Goal: Task Accomplishment & Management: Use online tool/utility

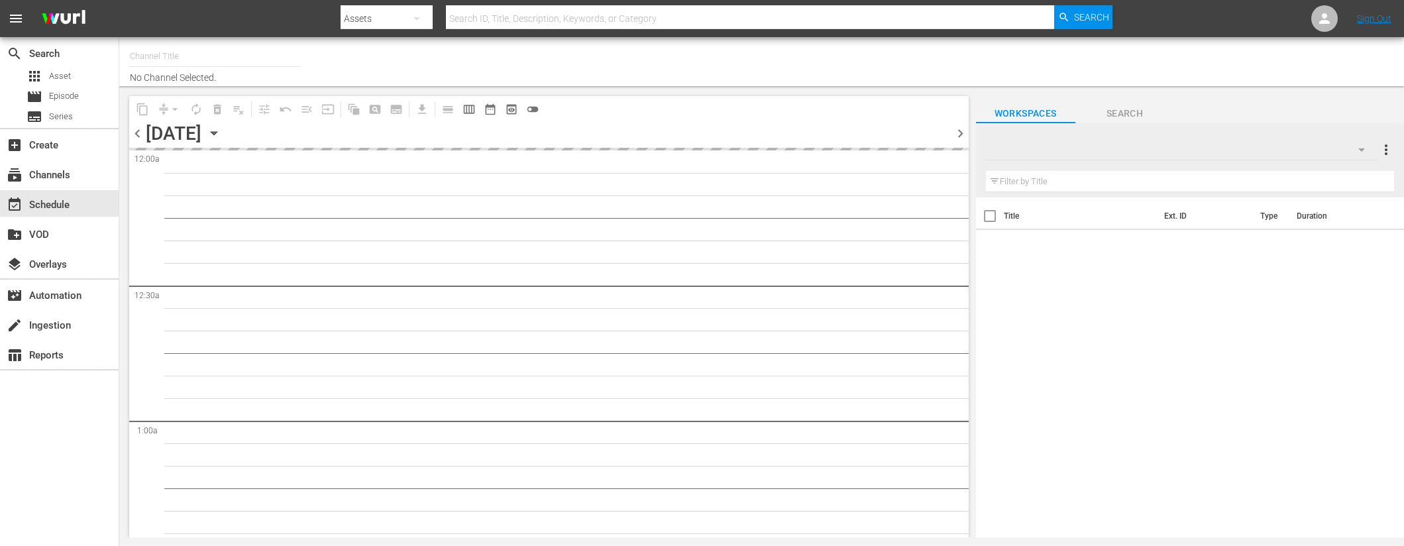
type input "MojiTV (1088)"
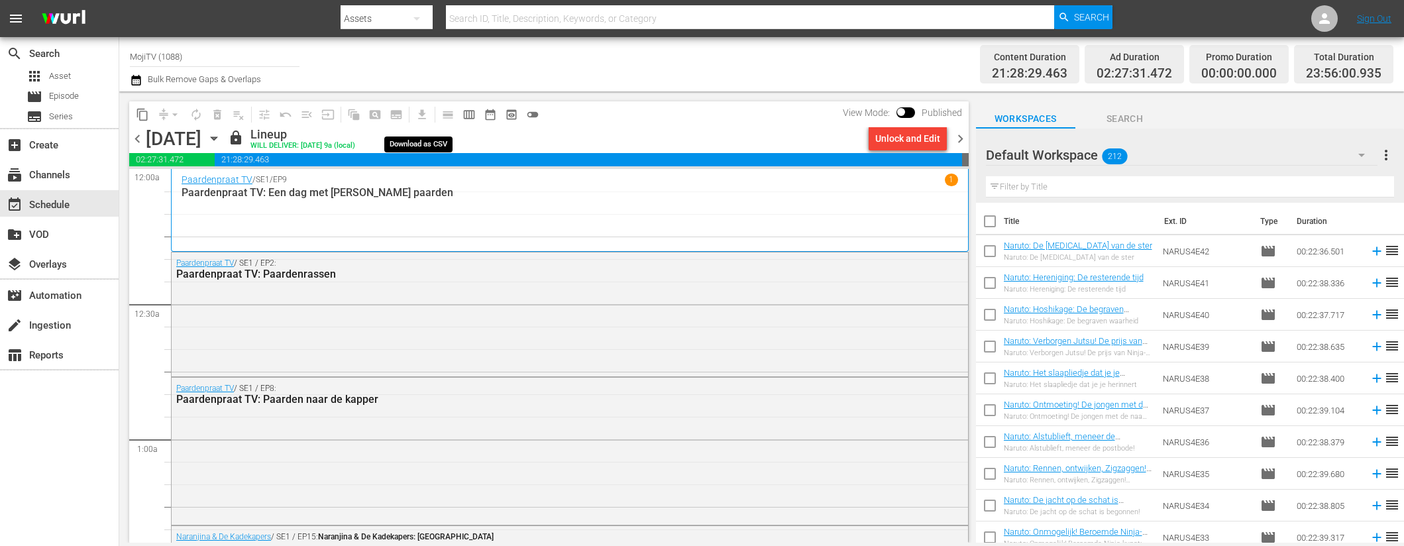
click at [424, 115] on span "get_app" at bounding box center [420, 114] width 26 height 26
click at [71, 176] on div "subscriptions Channels" at bounding box center [37, 173] width 74 height 12
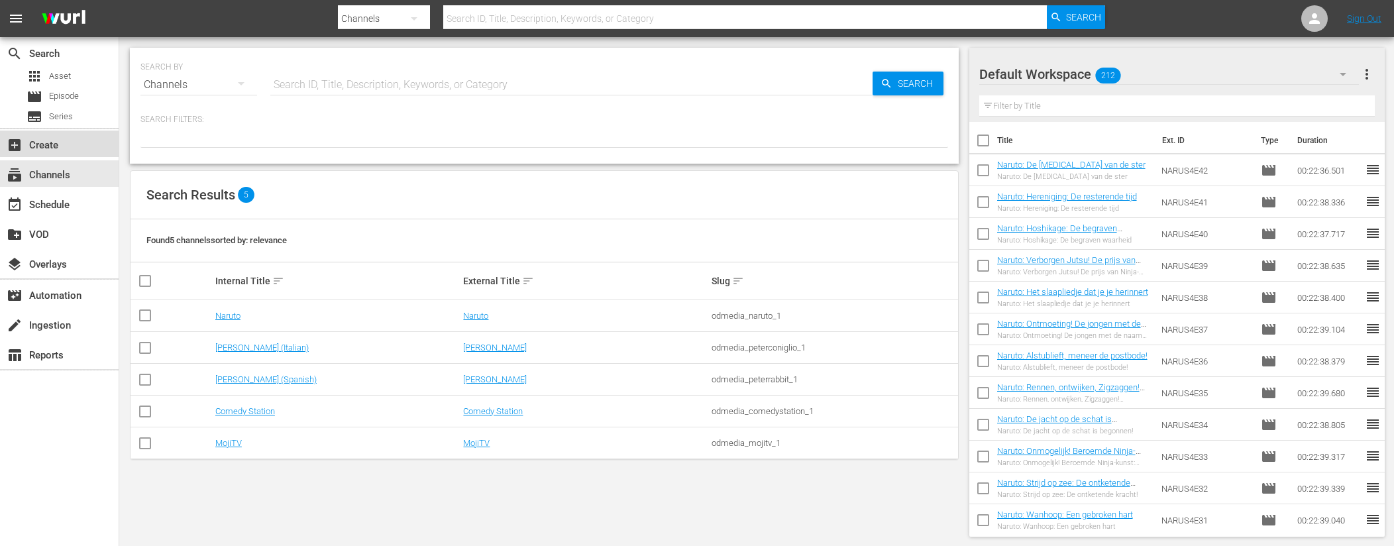
click at [80, 143] on div "add_box Create" at bounding box center [59, 144] width 119 height 27
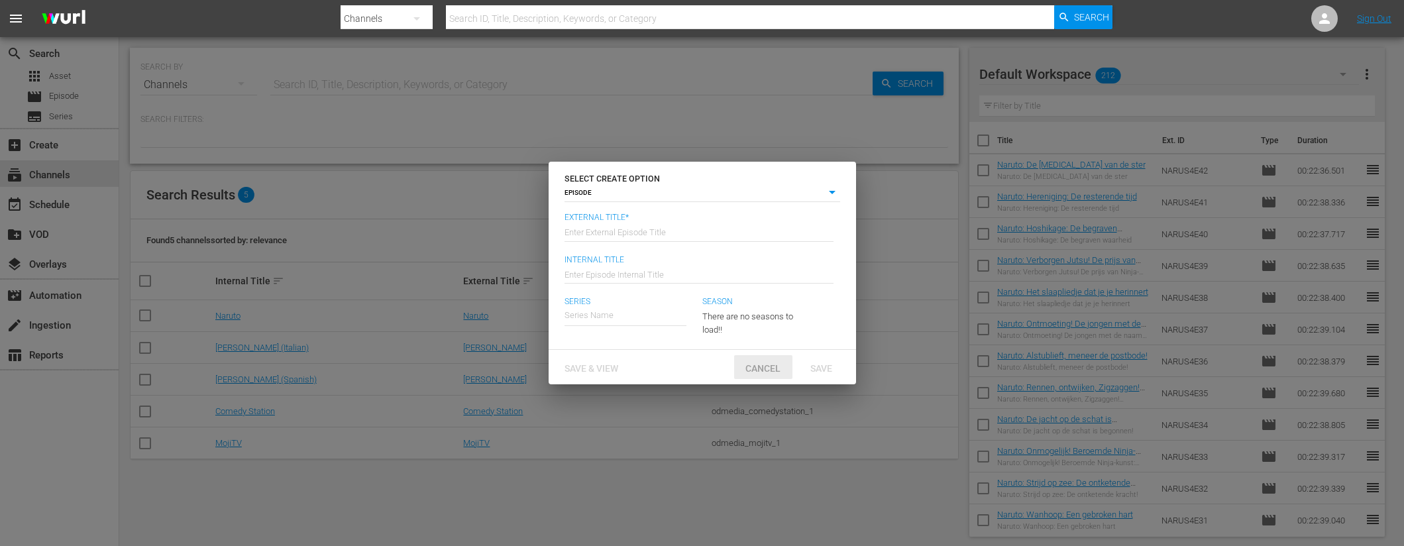
click at [767, 364] on span "Cancel" at bounding box center [763, 368] width 56 height 11
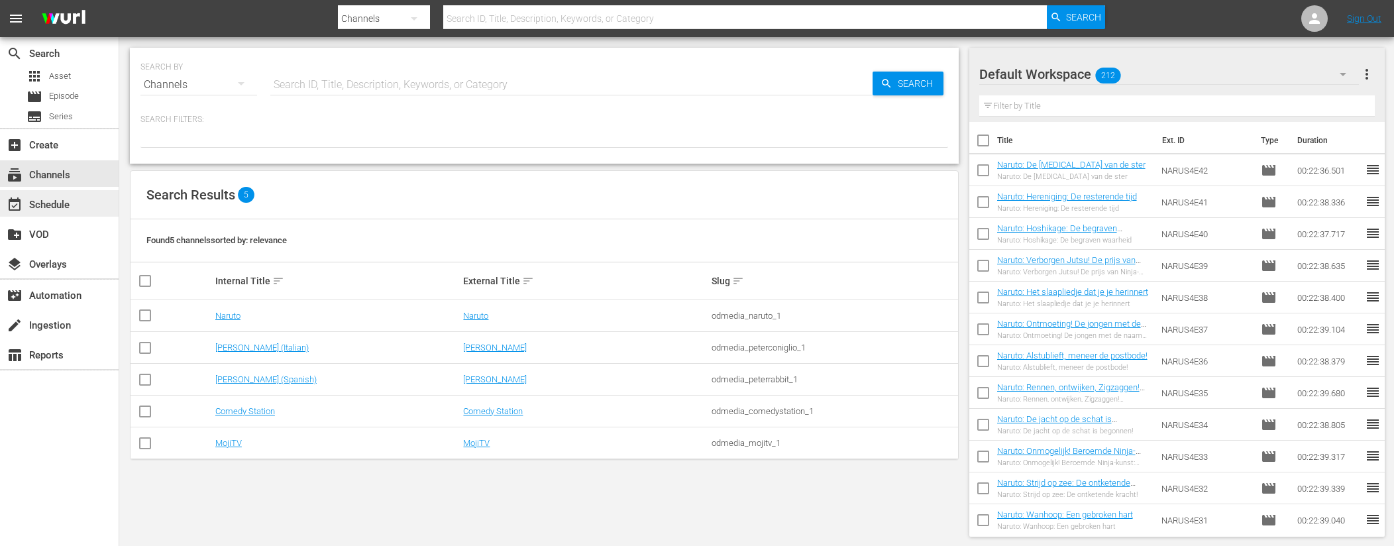
click at [53, 203] on div "event_available Schedule" at bounding box center [37, 203] width 74 height 12
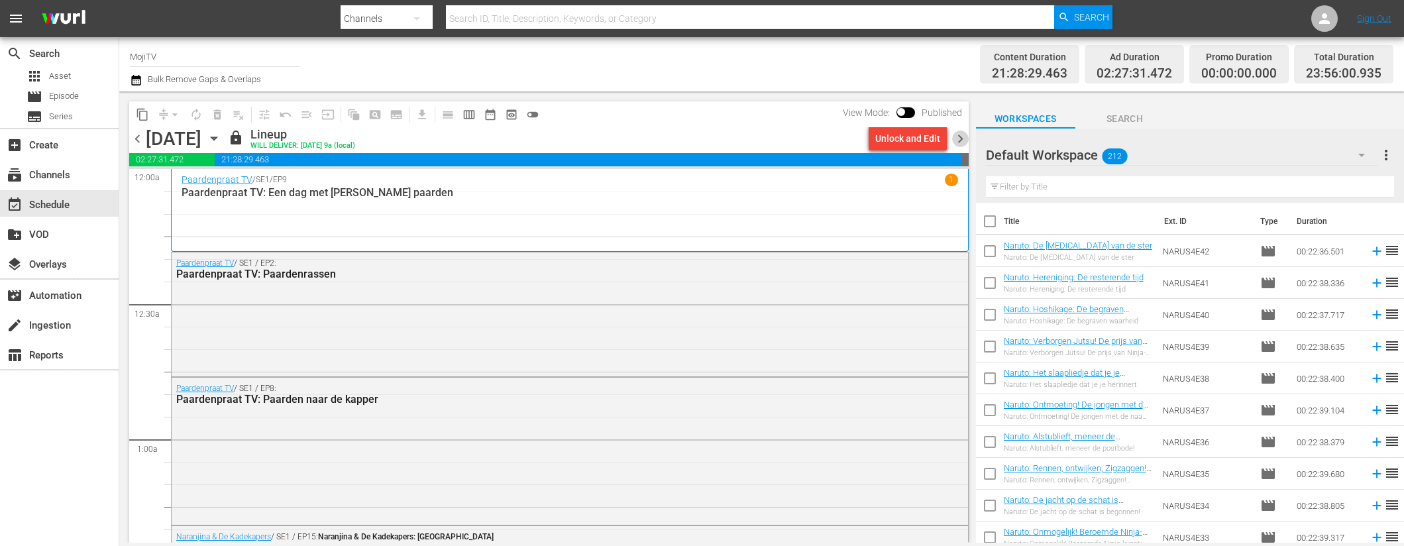
click at [960, 139] on span "chevron_right" at bounding box center [960, 139] width 17 height 17
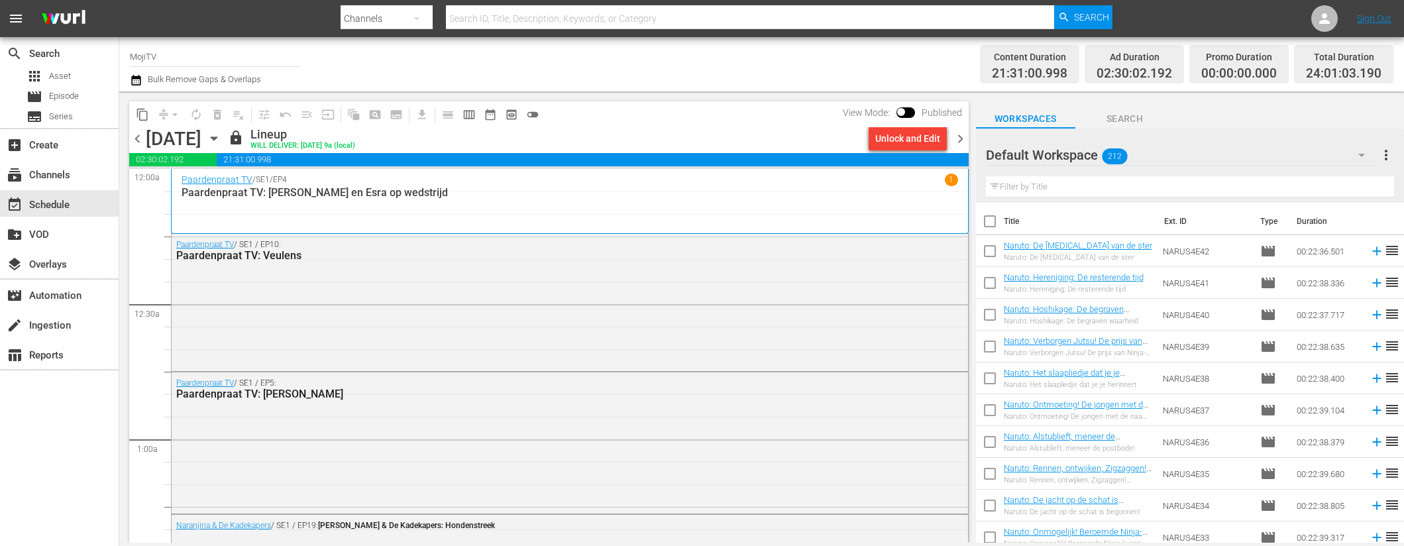
click at [964, 136] on span "chevron_right" at bounding box center [960, 139] width 17 height 17
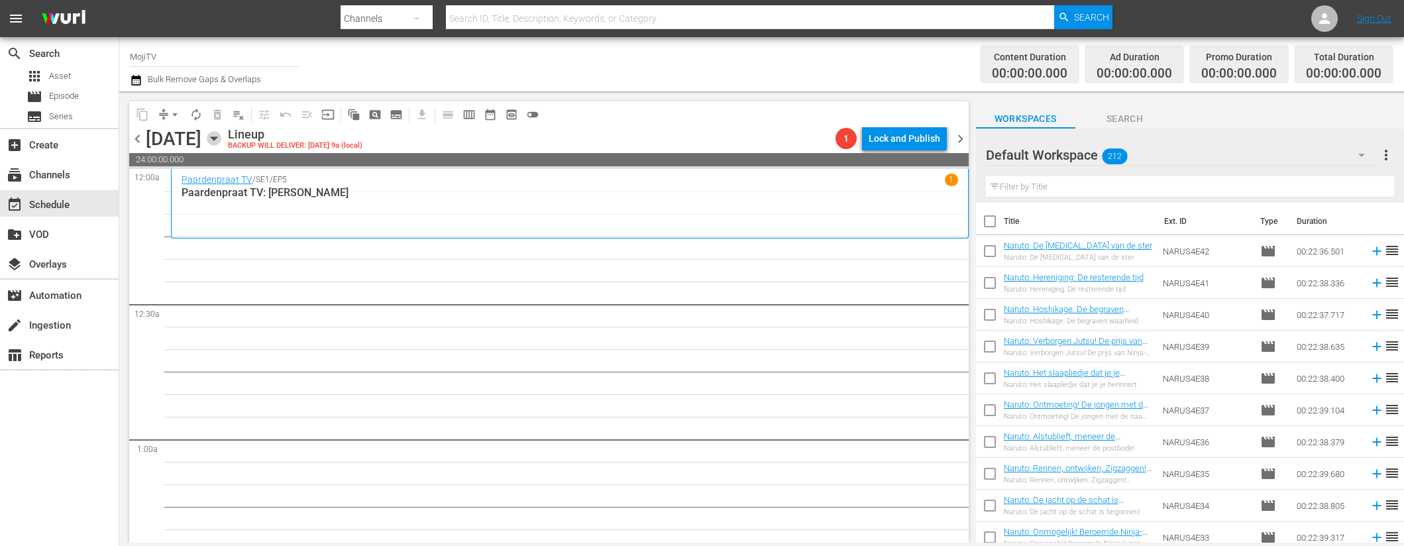
click at [217, 137] on icon "button" at bounding box center [214, 138] width 6 height 3
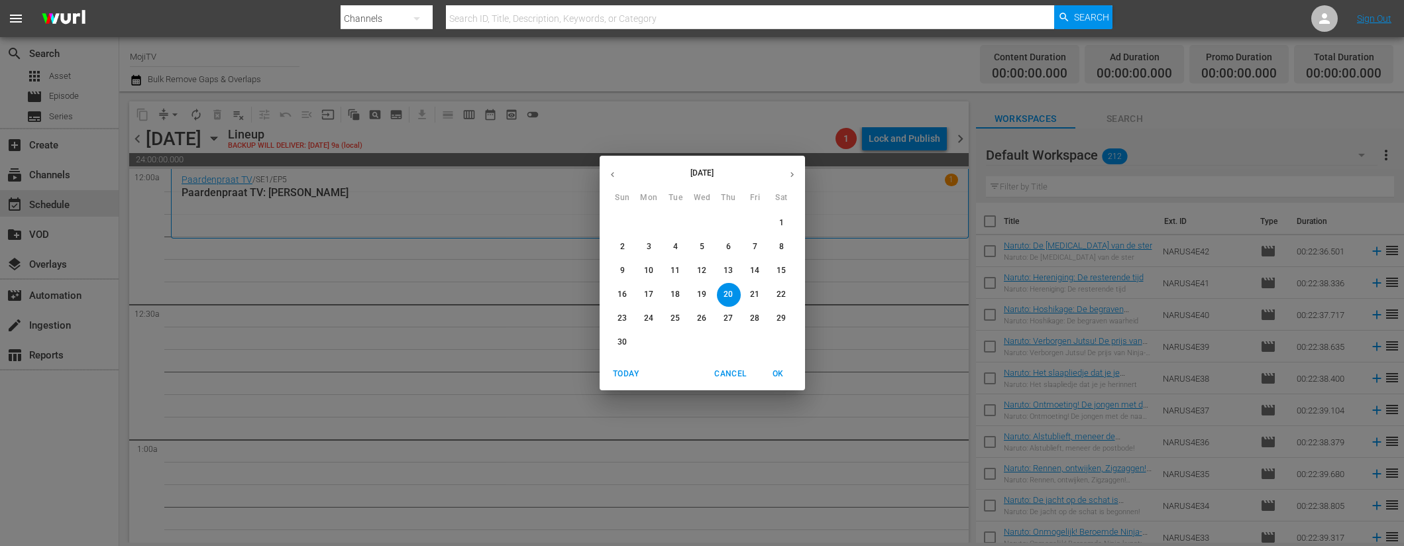
click at [616, 174] on icon "button" at bounding box center [613, 175] width 10 height 10
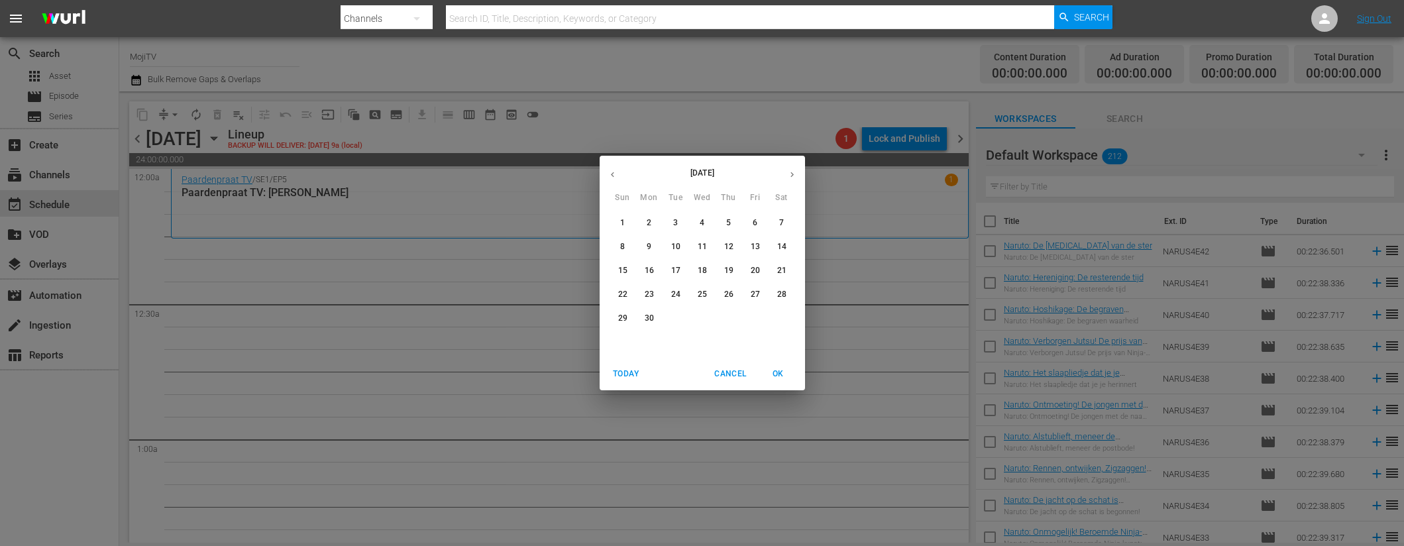
click at [616, 174] on icon "button" at bounding box center [613, 175] width 10 height 10
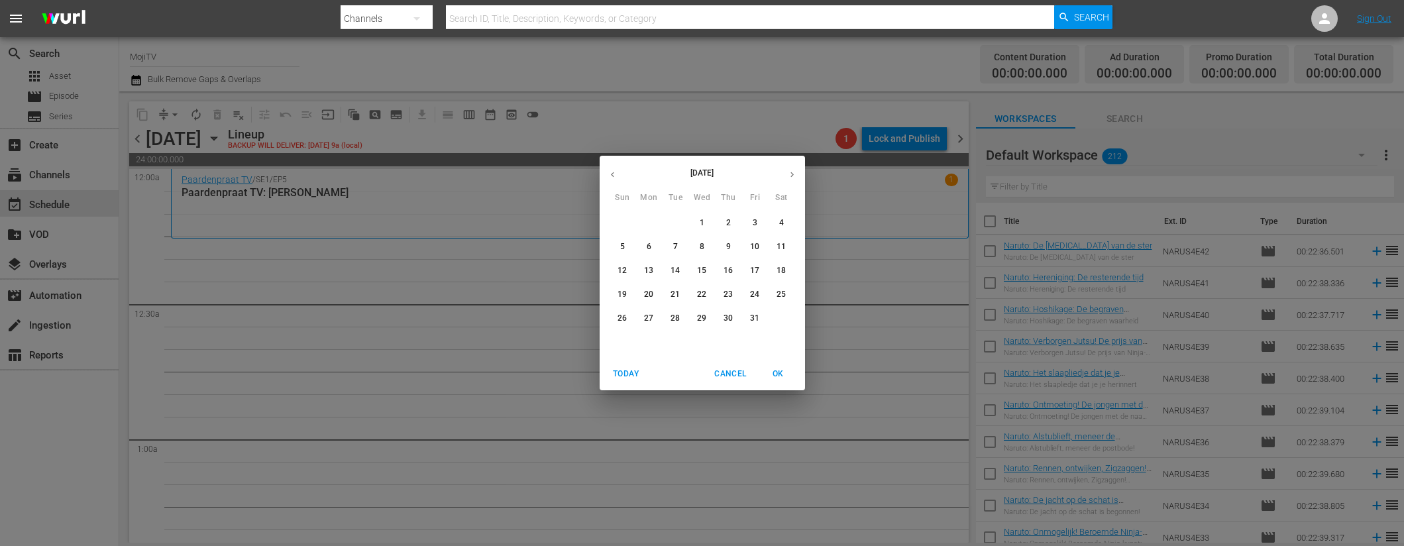
click at [616, 174] on icon "button" at bounding box center [613, 175] width 10 height 10
click at [799, 178] on button "button" at bounding box center [792, 175] width 26 height 26
click at [706, 294] on p "20" at bounding box center [701, 294] width 9 height 11
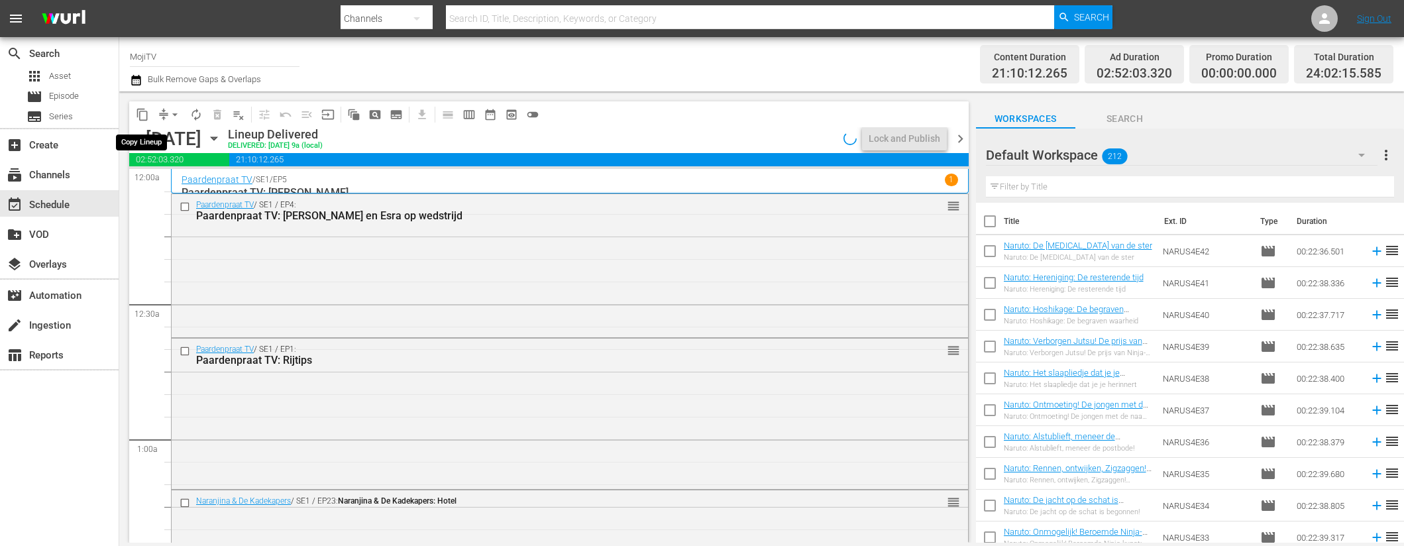
click at [146, 114] on span "content_copy" at bounding box center [142, 114] width 13 height 13
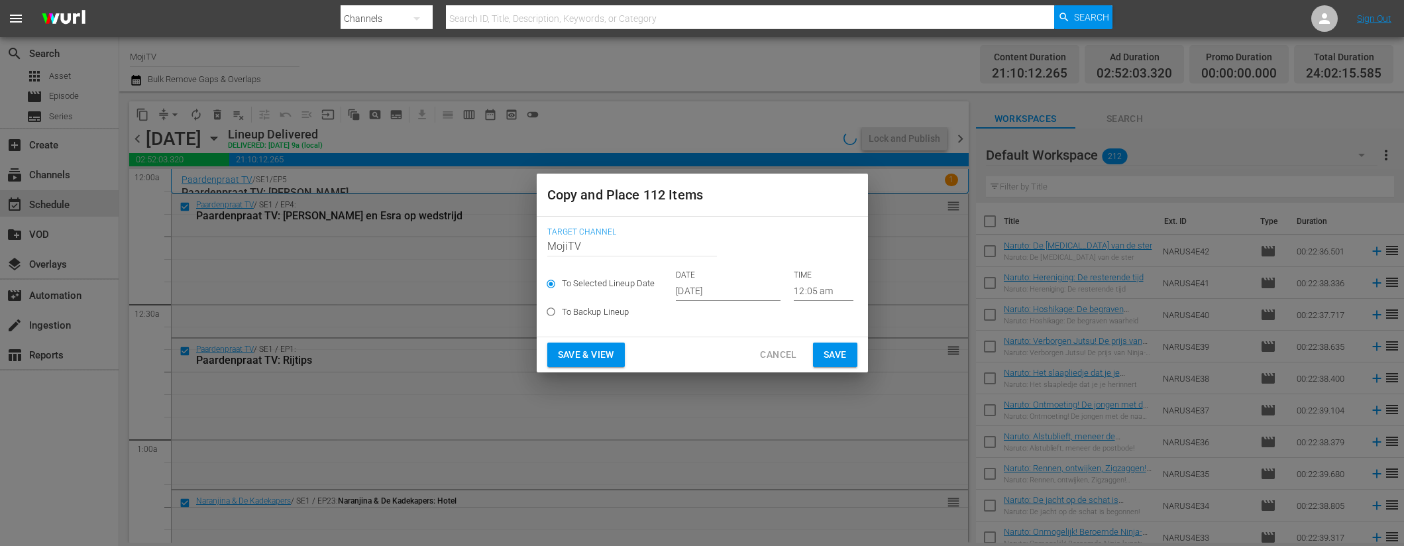
click at [754, 294] on input "[DATE]" at bounding box center [728, 291] width 105 height 20
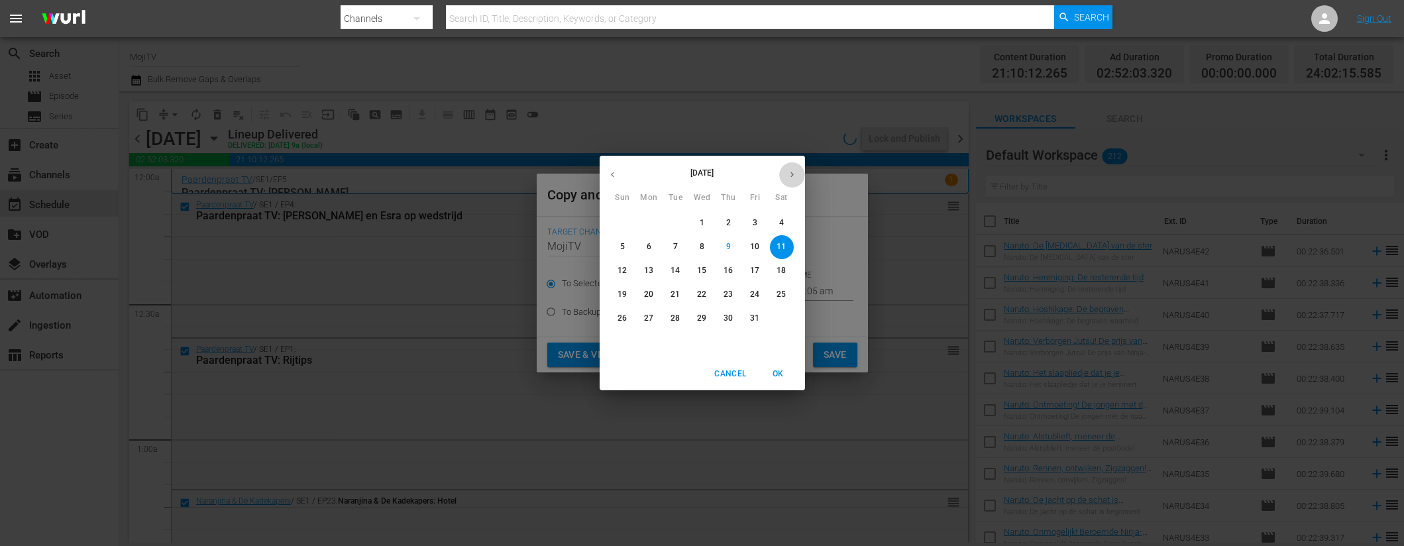
click at [790, 172] on icon "button" at bounding box center [792, 175] width 10 height 10
click at [730, 291] on p "20" at bounding box center [728, 294] width 9 height 11
type input "Nov 20th 2025"
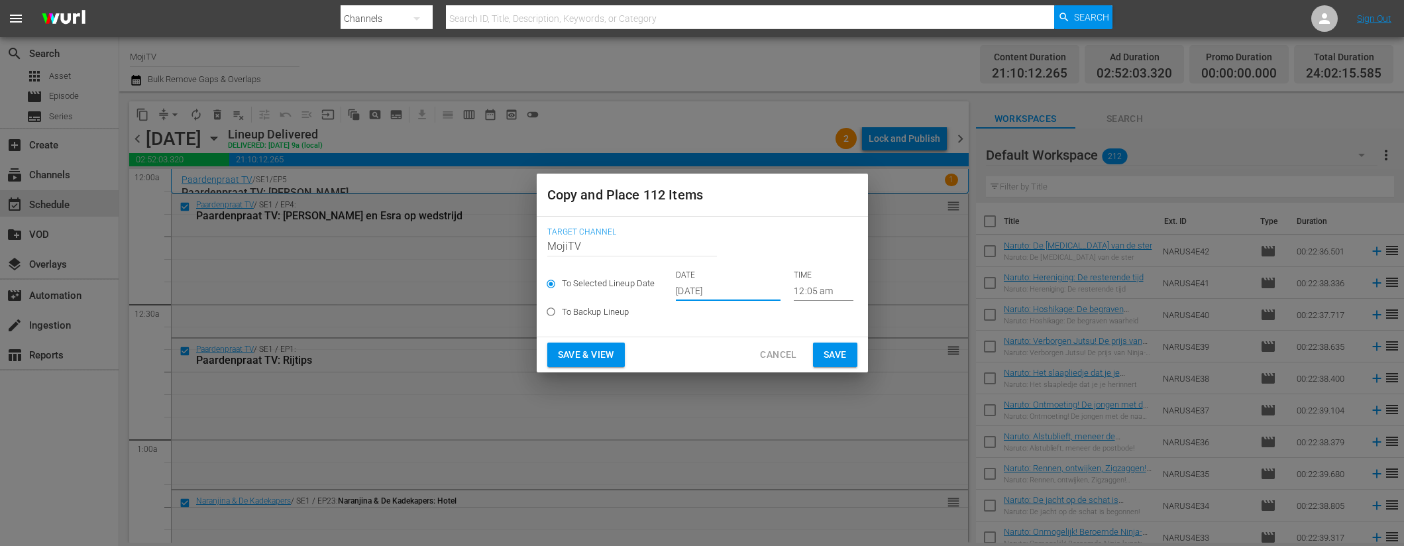
click at [606, 353] on span "Save & View" at bounding box center [586, 355] width 56 height 17
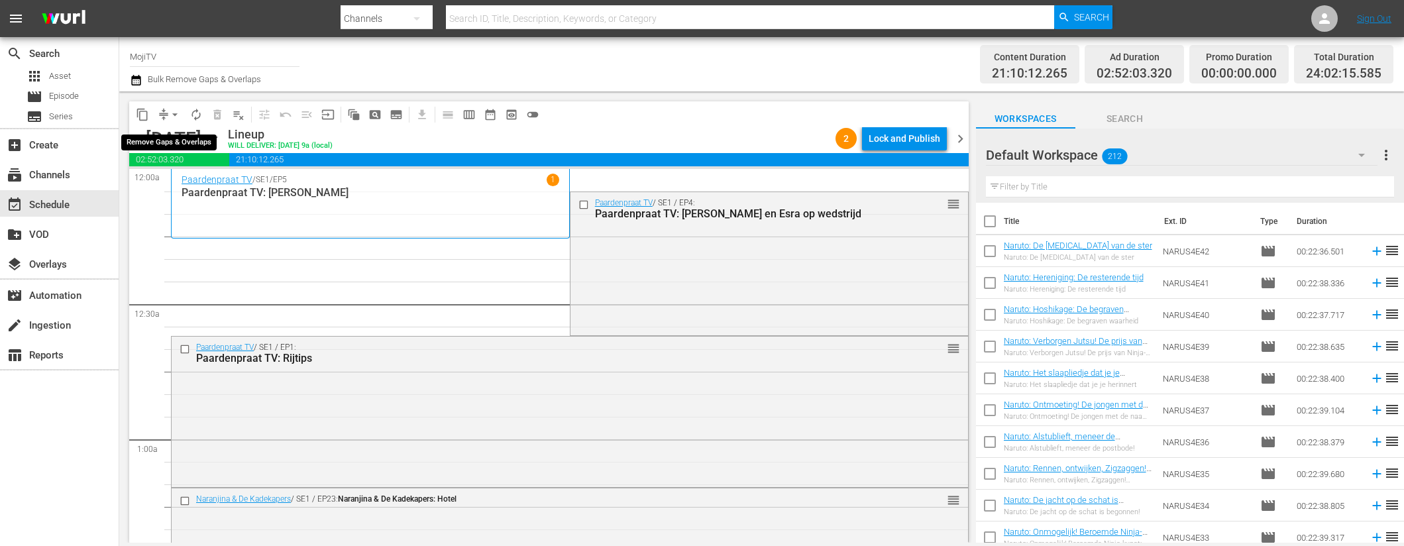
click at [172, 113] on span "arrow_drop_down" at bounding box center [174, 114] width 13 height 13
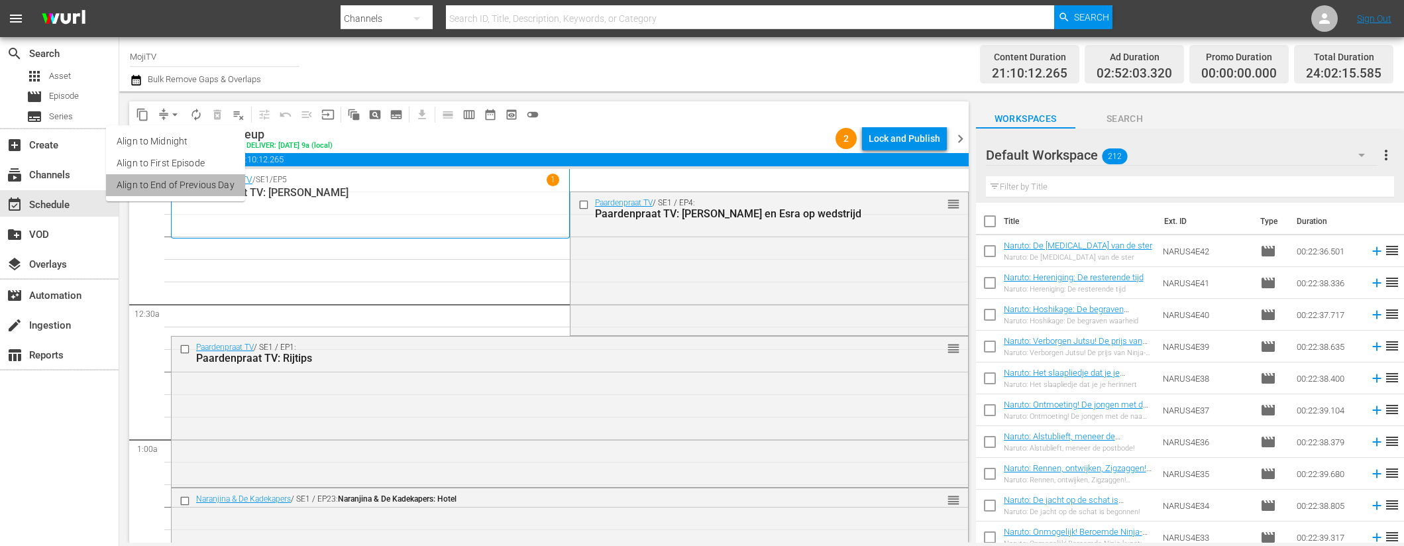
click at [178, 184] on li "Align to End of Previous Day" at bounding box center [175, 185] width 139 height 22
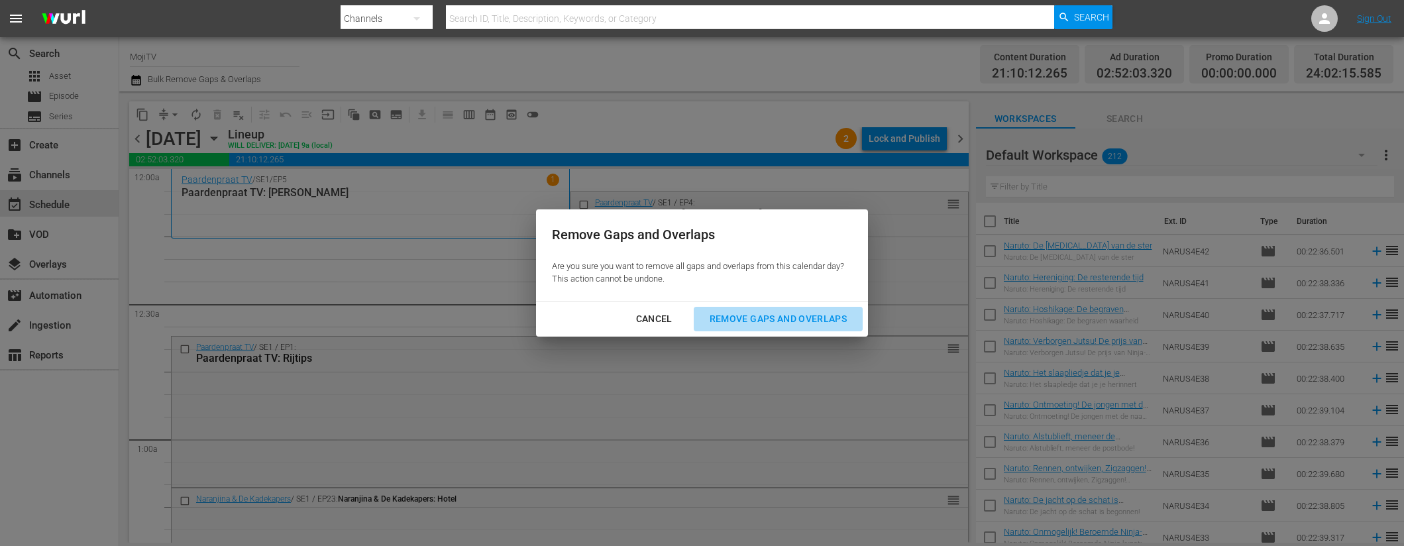
click at [755, 319] on div "Remove Gaps and Overlaps" at bounding box center [778, 319] width 158 height 17
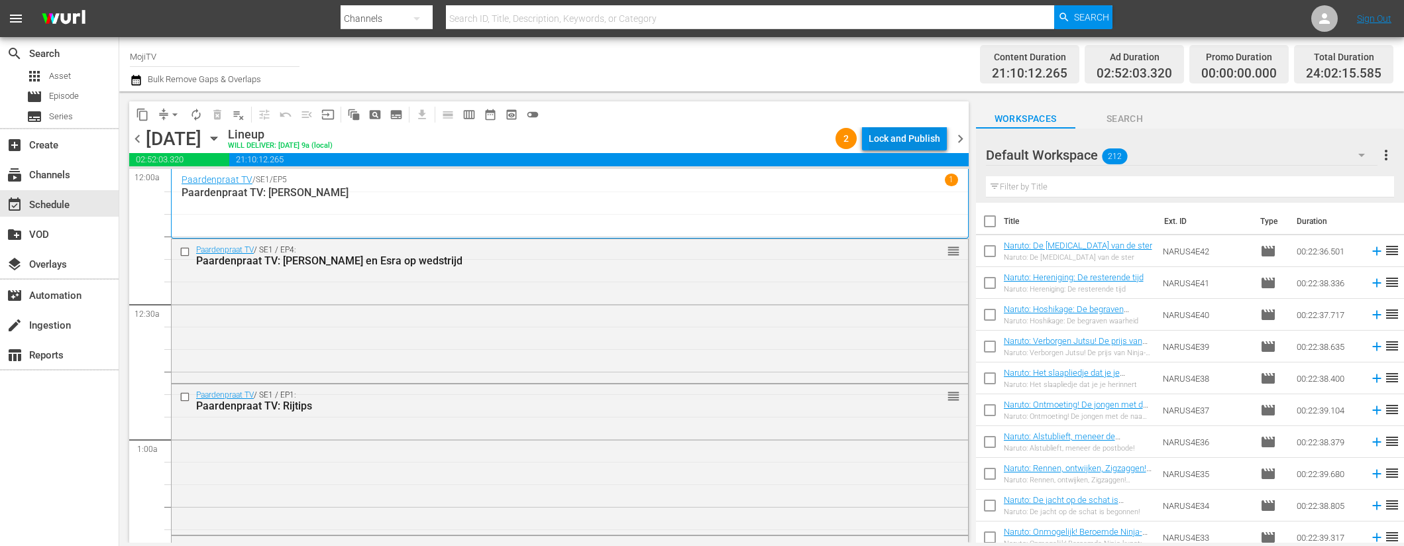
click at [896, 134] on div "Lock and Publish" at bounding box center [905, 139] width 72 height 24
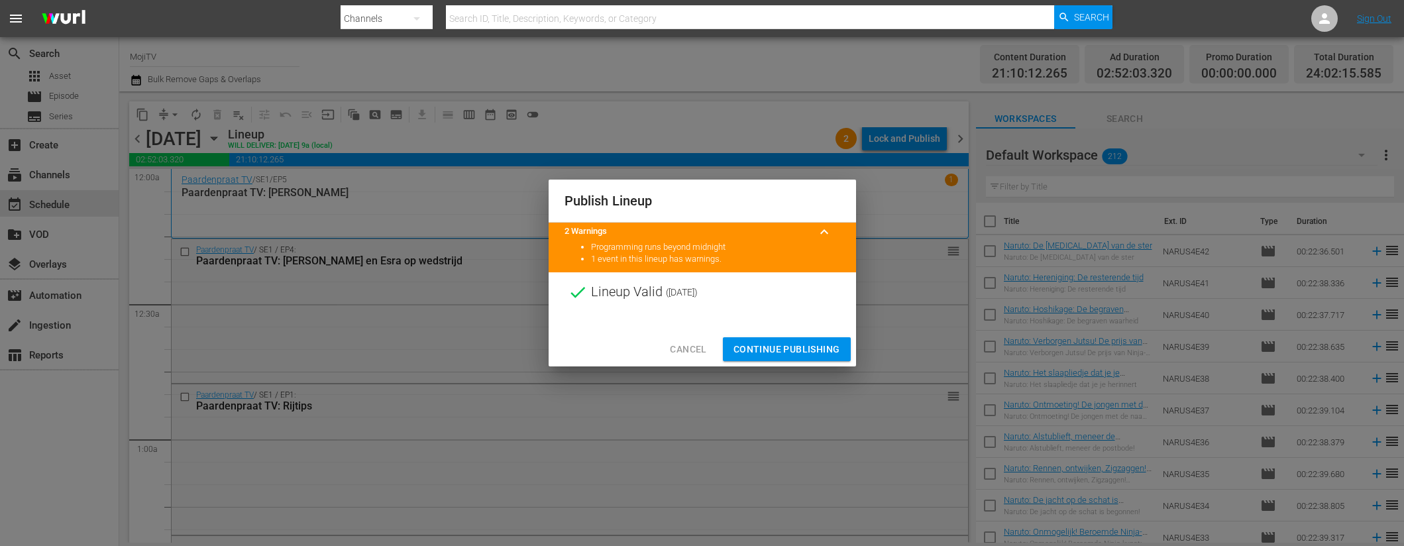
click at [809, 346] on span "Continue Publishing" at bounding box center [787, 349] width 107 height 17
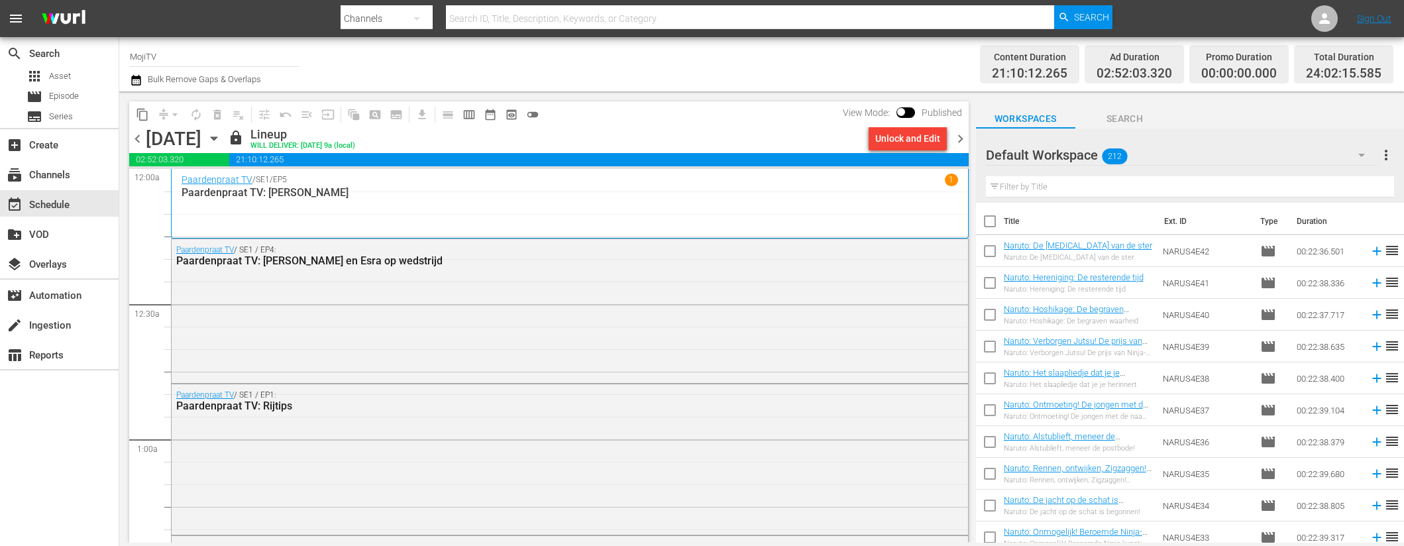
click at [964, 139] on span "chevron_right" at bounding box center [960, 139] width 17 height 17
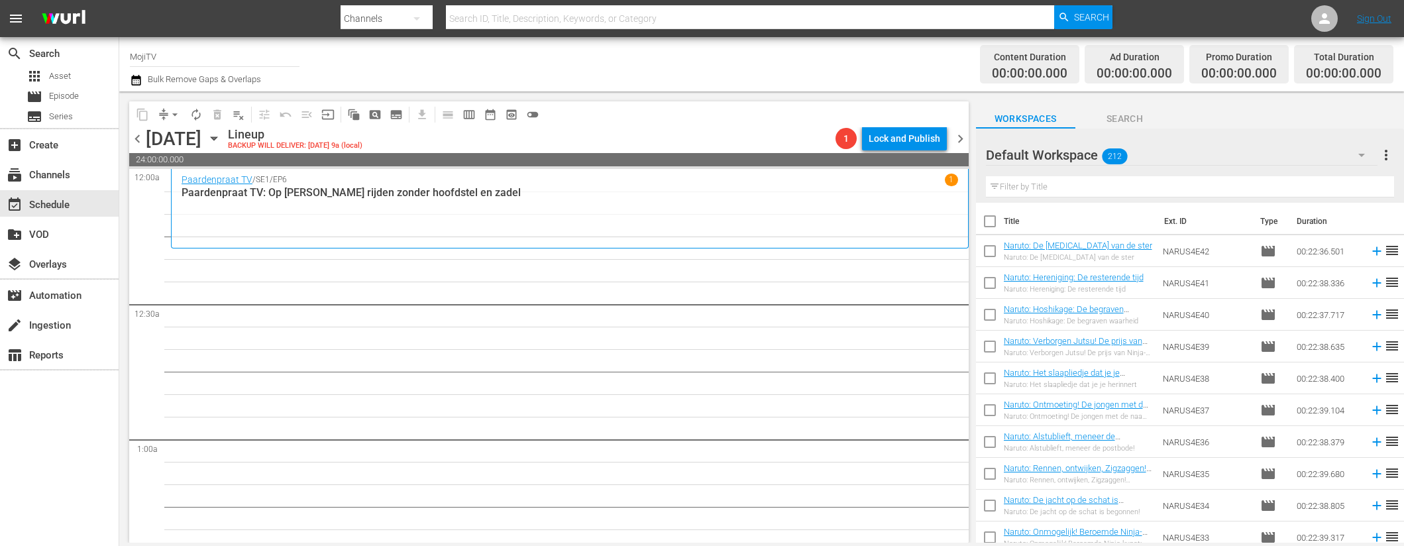
click at [217, 137] on icon "button" at bounding box center [214, 138] width 6 height 3
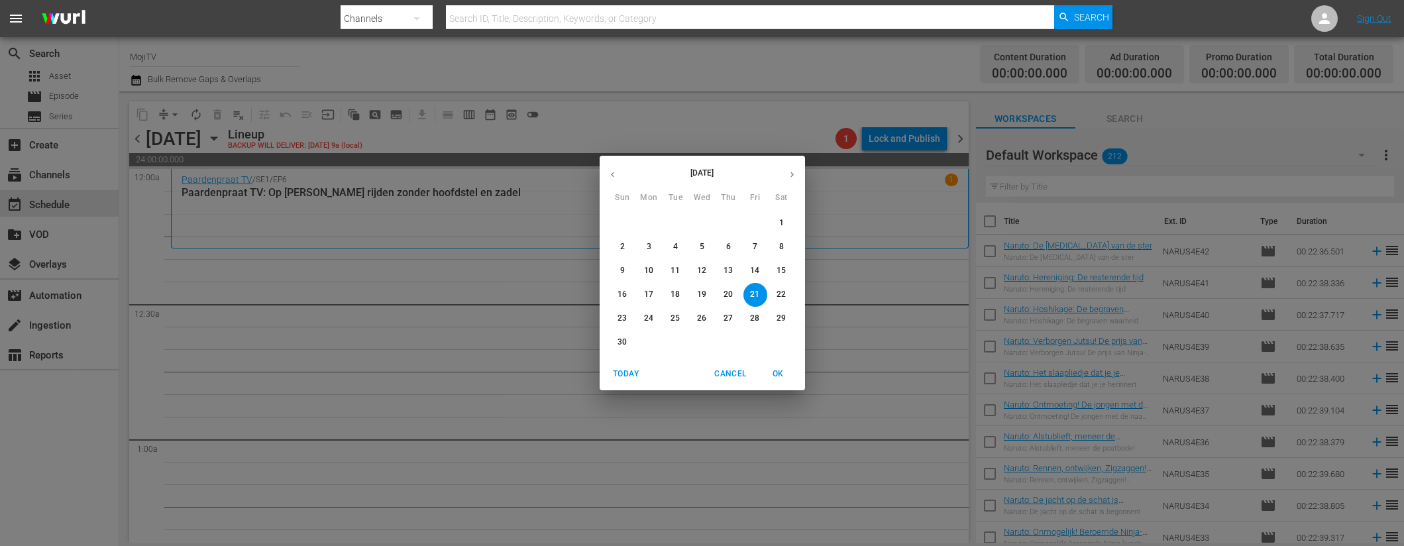
click at [612, 176] on icon "button" at bounding box center [612, 174] width 3 height 5
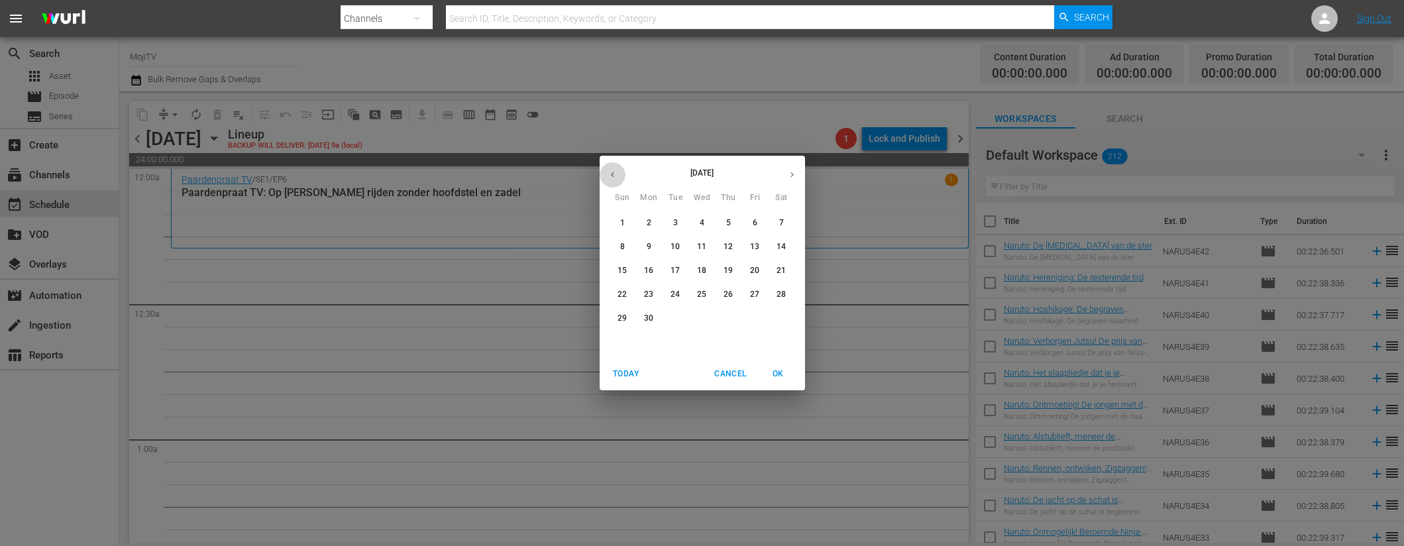
click at [612, 176] on icon "button" at bounding box center [612, 174] width 3 height 5
click at [614, 177] on icon "button" at bounding box center [613, 175] width 10 height 10
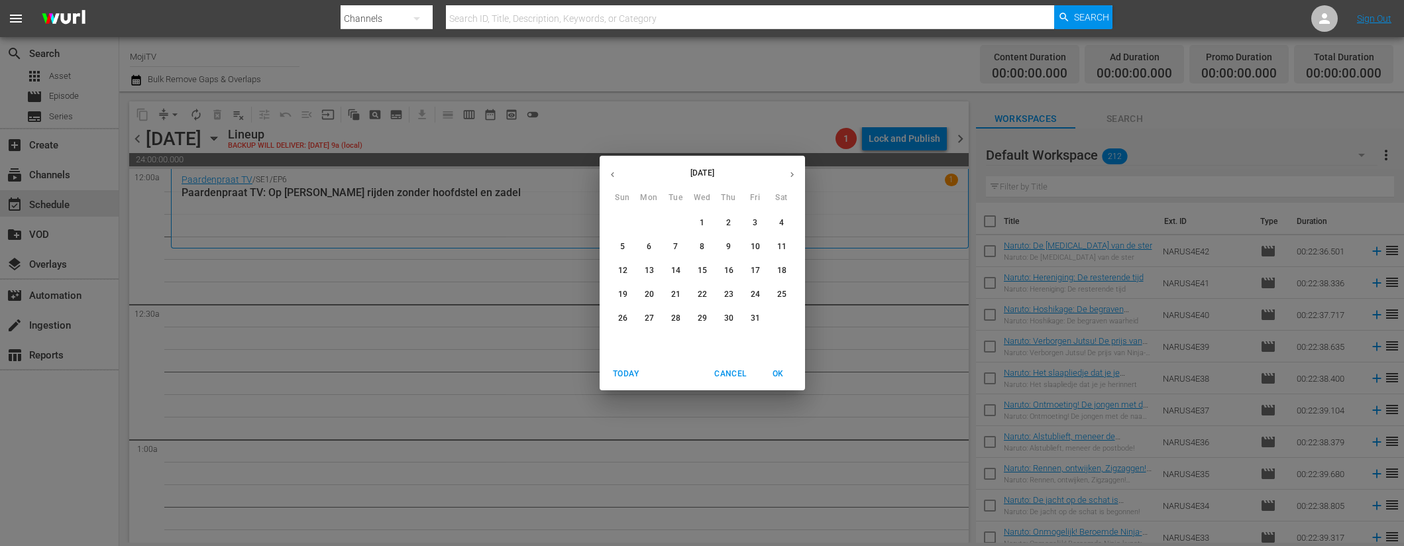
click at [614, 177] on icon "button" at bounding box center [613, 175] width 10 height 10
click at [730, 295] on p "21" at bounding box center [728, 294] width 9 height 11
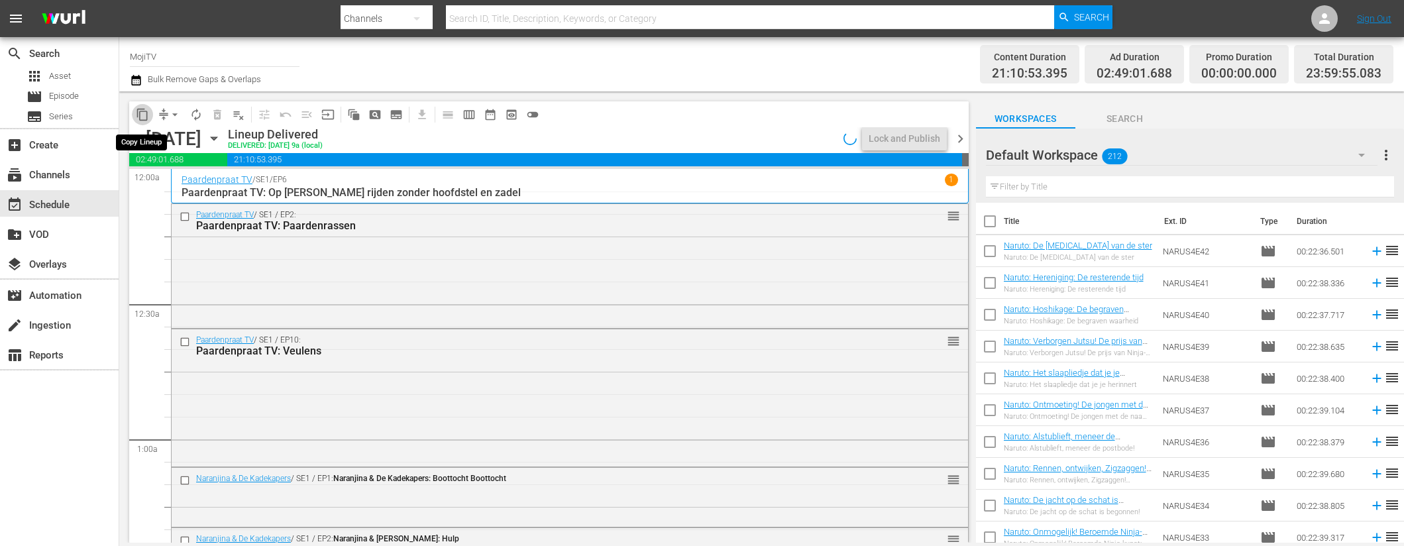
click at [139, 113] on span "content_copy" at bounding box center [142, 114] width 13 height 13
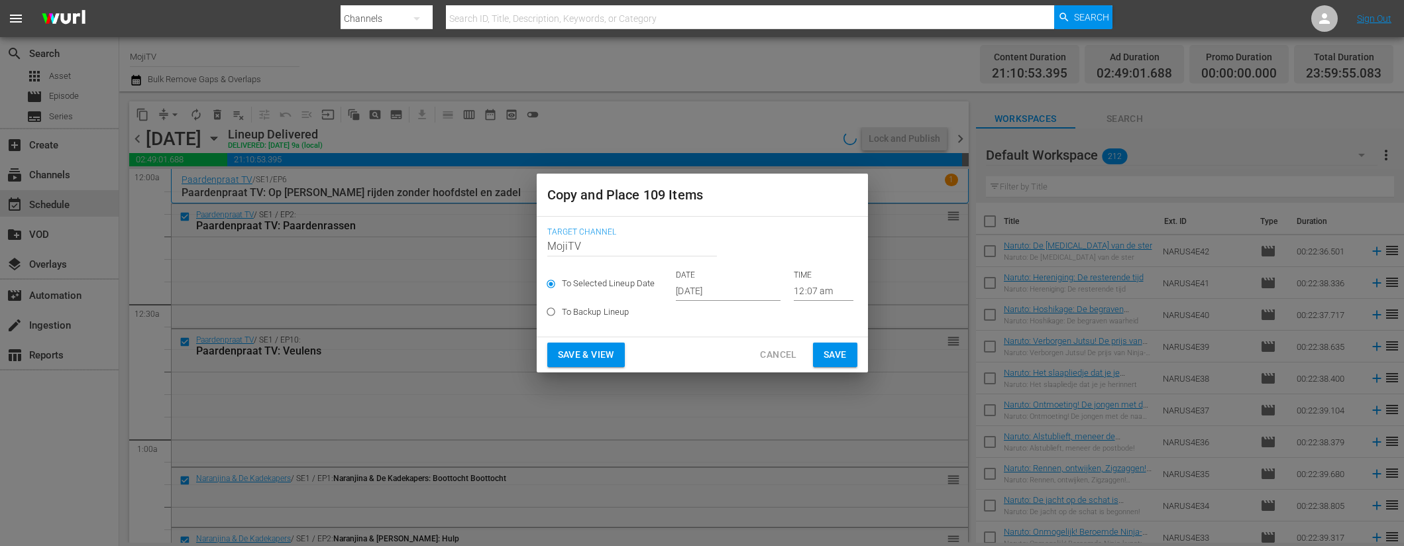
click at [736, 291] on input "[DATE]" at bounding box center [728, 291] width 105 height 20
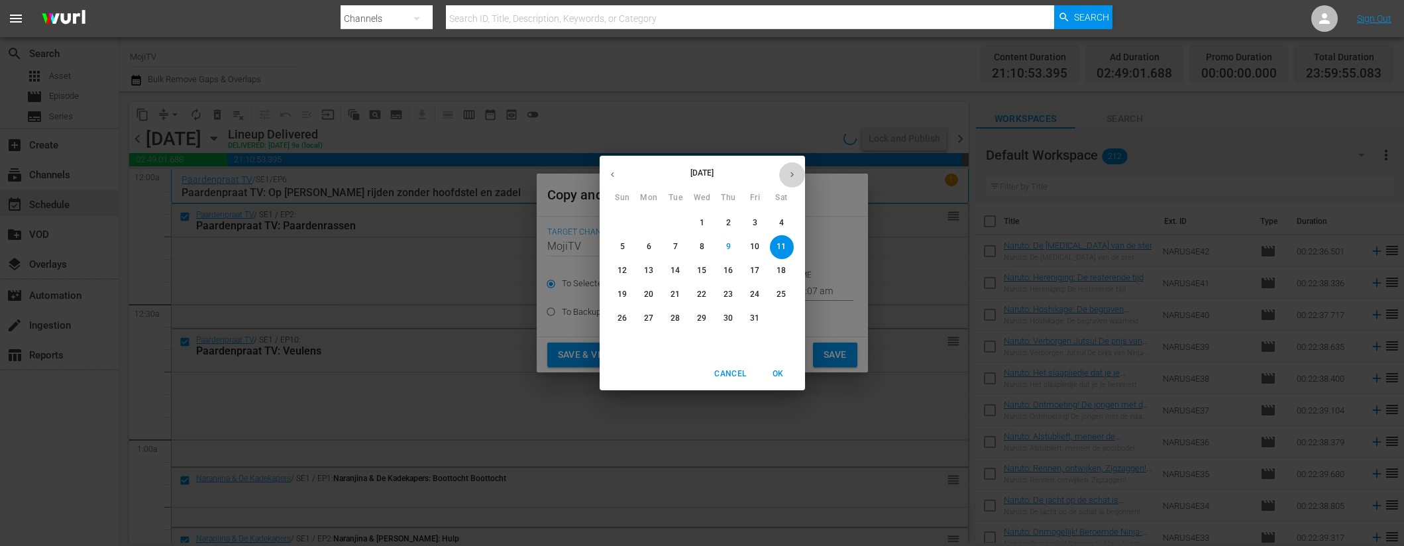
click at [785, 174] on button "button" at bounding box center [792, 175] width 26 height 26
click at [760, 295] on span "21" at bounding box center [756, 294] width 24 height 11
type input "Nov 21st 2025"
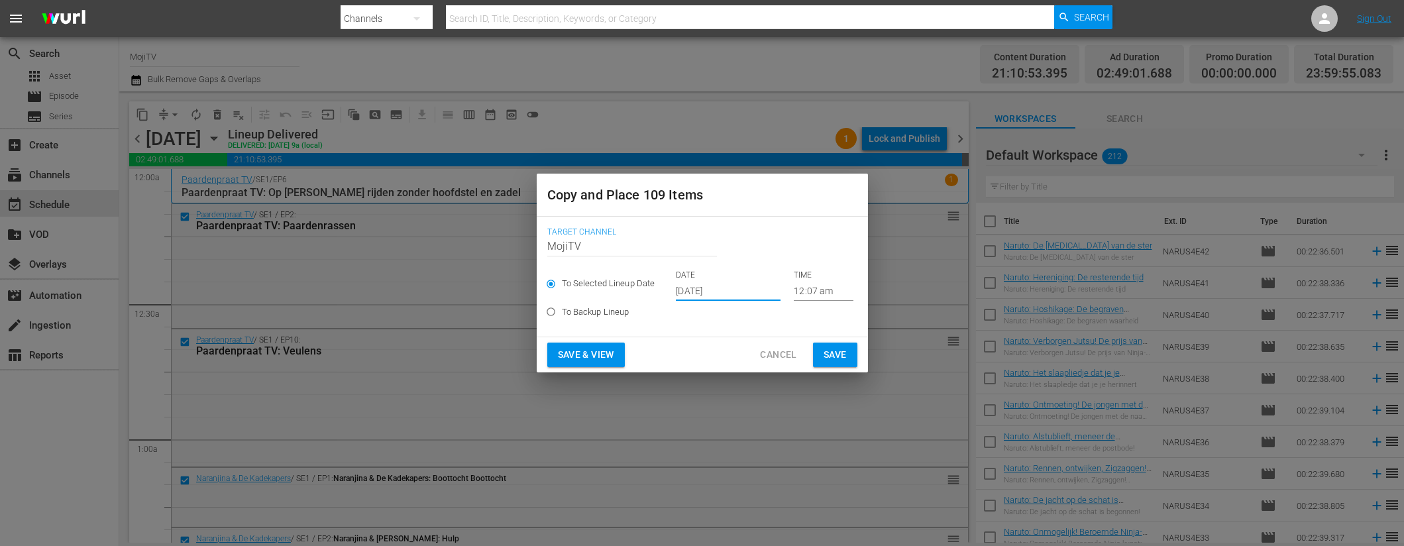
click at [620, 352] on button "Save & View" at bounding box center [586, 355] width 78 height 25
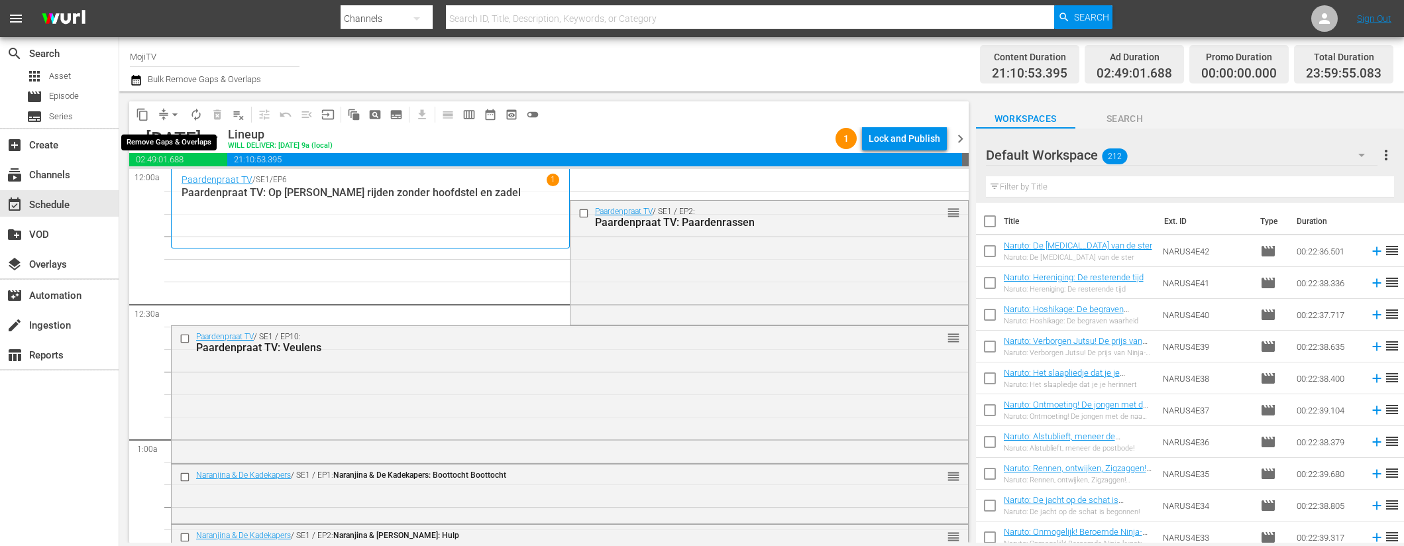
click at [171, 115] on span "arrow_drop_down" at bounding box center [174, 114] width 13 height 13
click at [176, 180] on li "Align to End of Previous Day" at bounding box center [175, 185] width 139 height 22
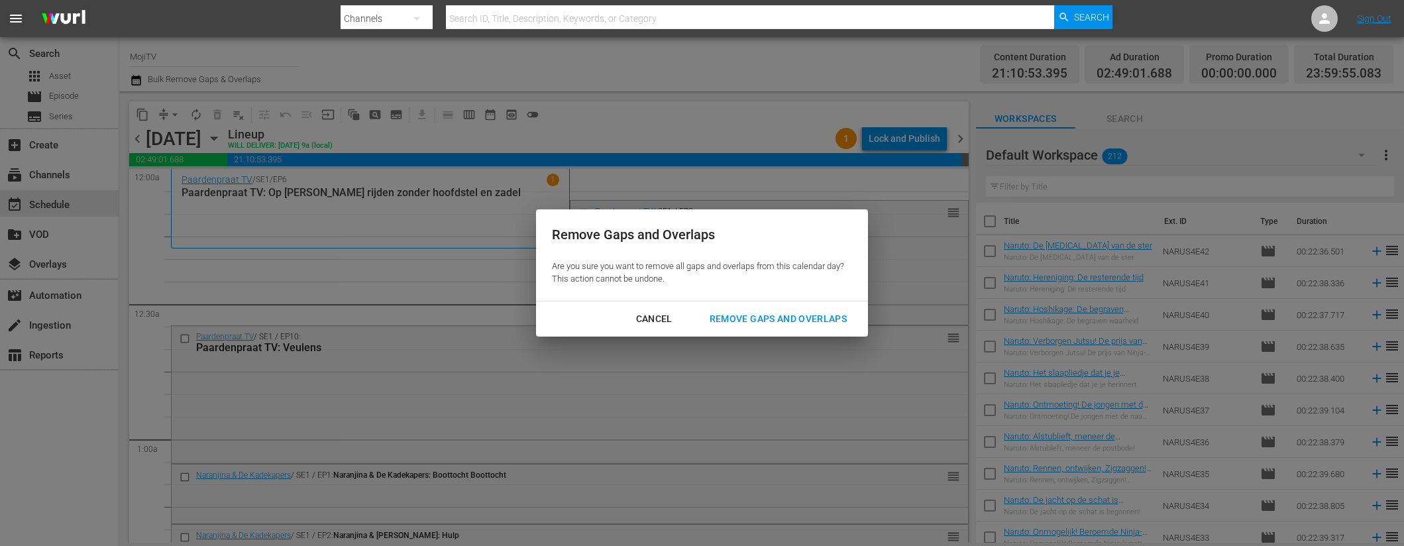
click at [736, 316] on div "Remove Gaps and Overlaps" at bounding box center [778, 319] width 158 height 17
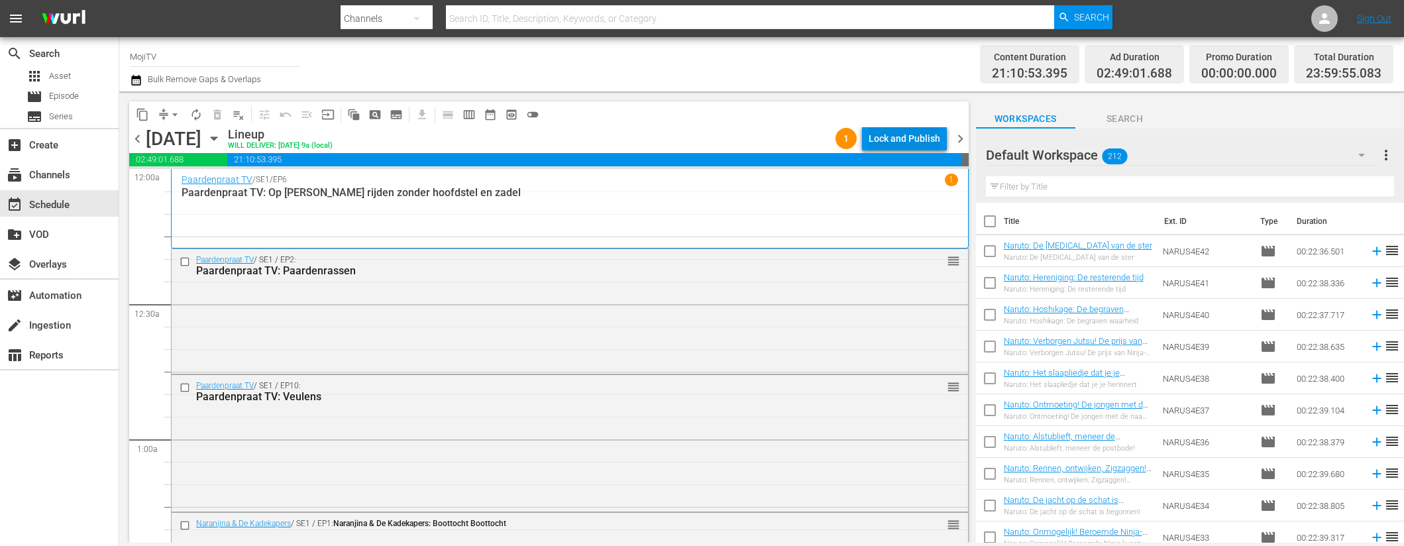
click at [895, 137] on div "Lock and Publish" at bounding box center [905, 139] width 72 height 24
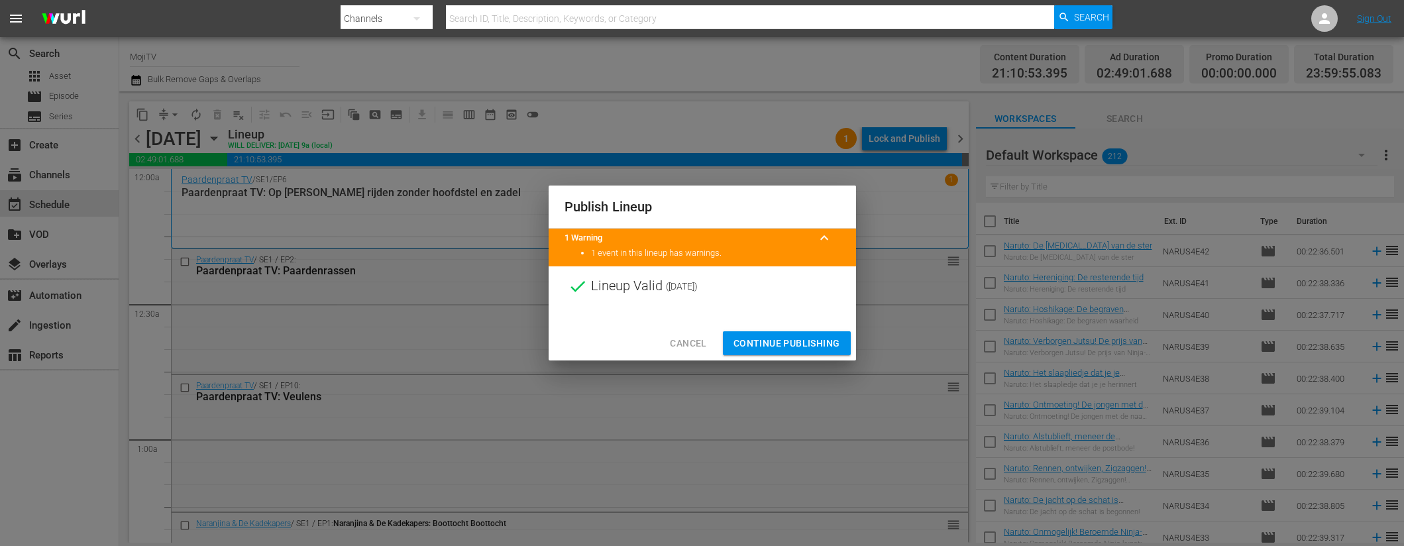
click at [781, 347] on span "Continue Publishing" at bounding box center [787, 343] width 107 height 17
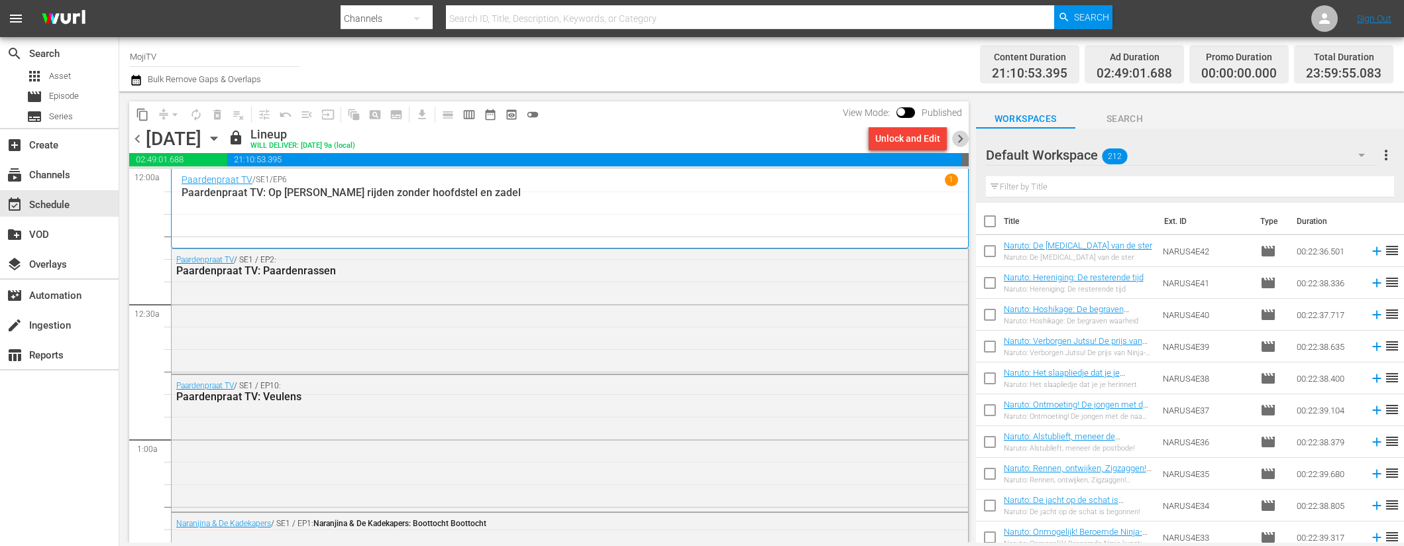
click at [959, 138] on span "chevron_right" at bounding box center [960, 139] width 17 height 17
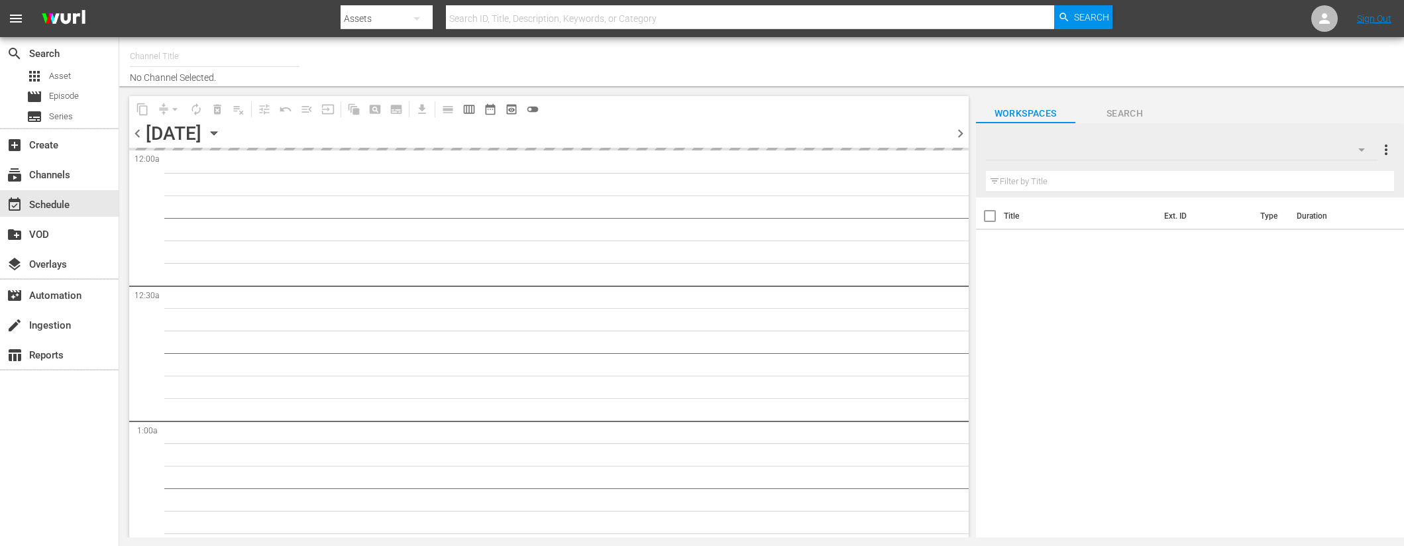
type input "MojiTV (1088)"
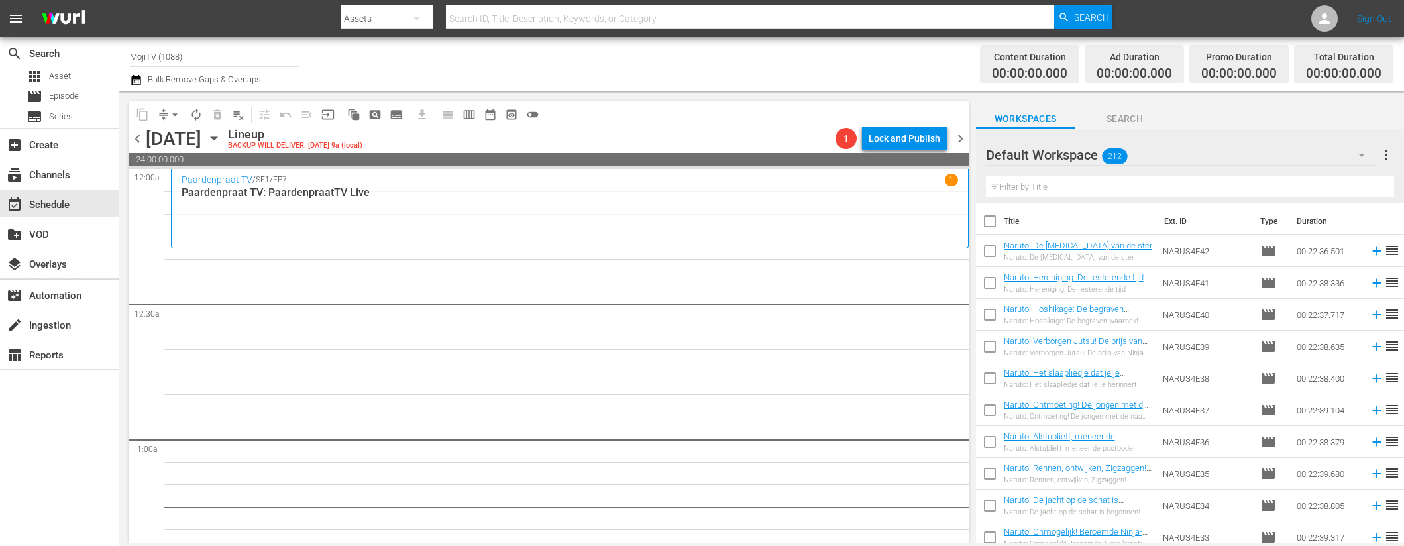
click at [221, 136] on icon "button" at bounding box center [214, 138] width 15 height 15
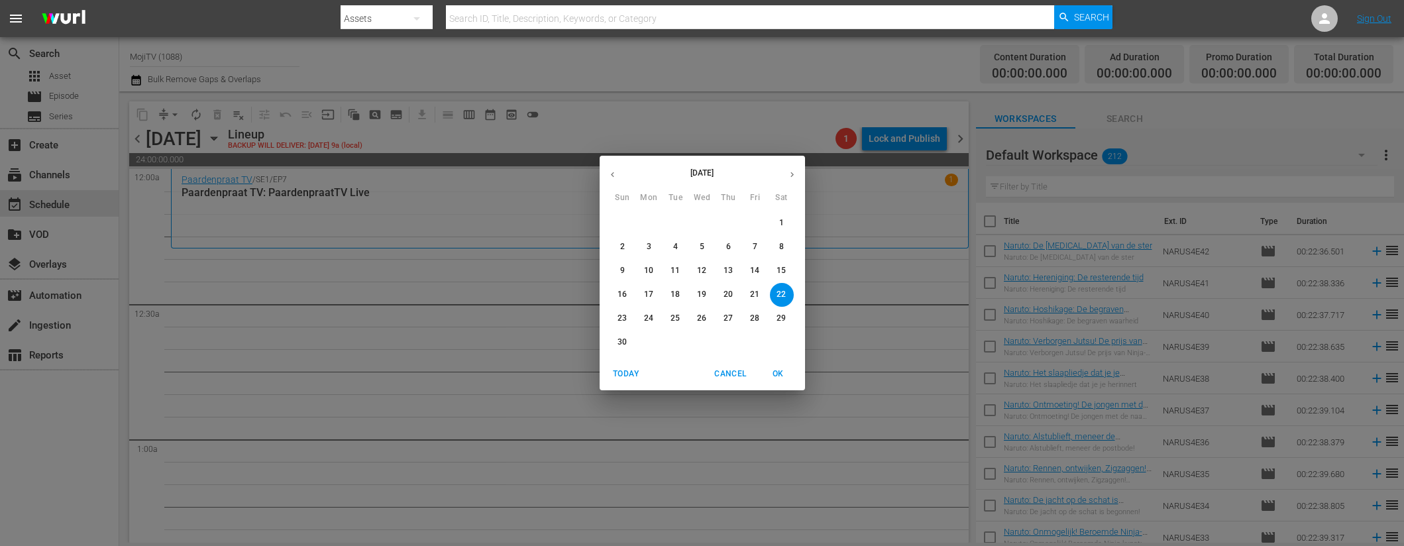
click at [613, 168] on button "button" at bounding box center [613, 175] width 26 height 26
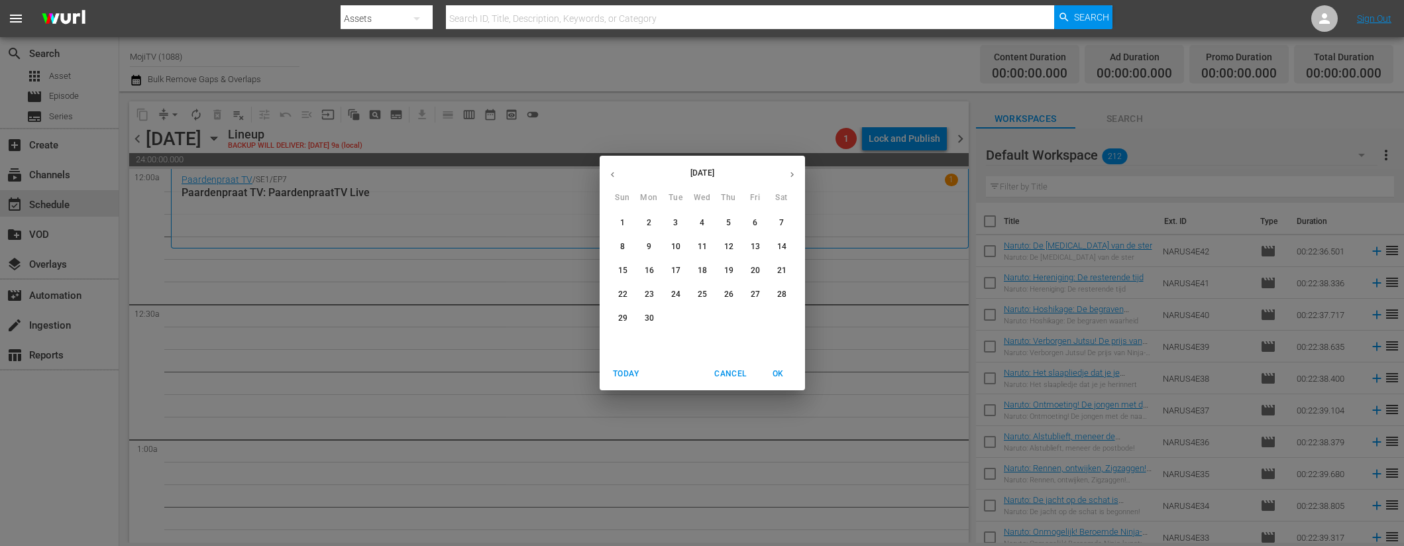
click at [613, 168] on button "button" at bounding box center [613, 175] width 26 height 26
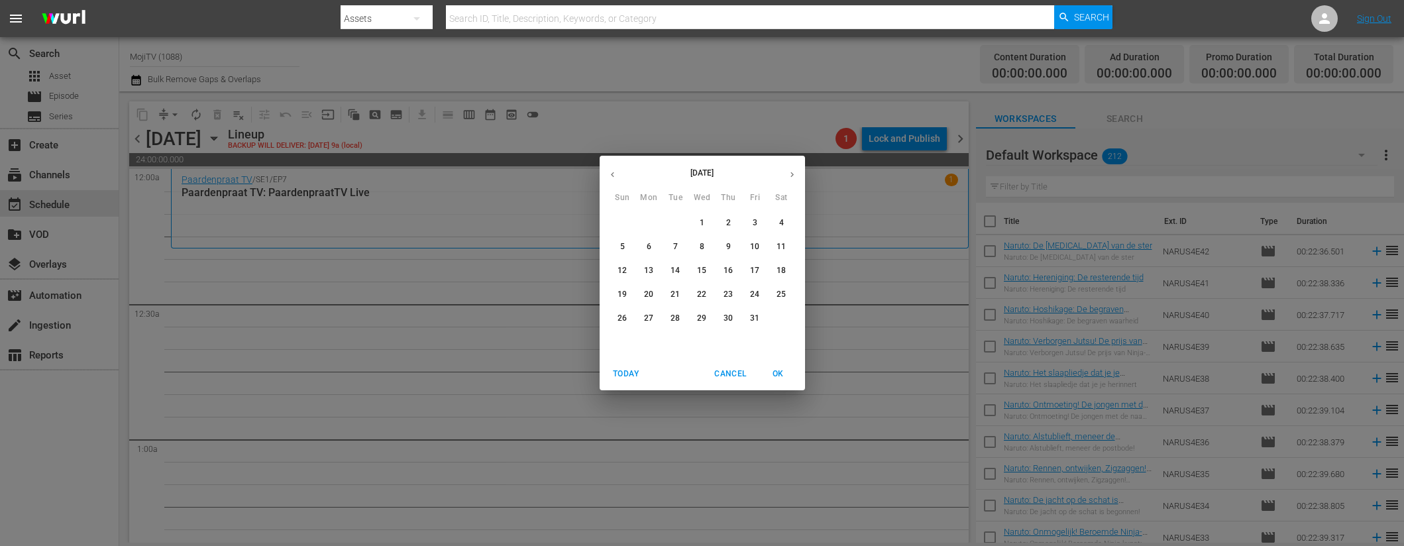
click at [613, 168] on button "button" at bounding box center [613, 175] width 26 height 26
click at [757, 292] on p "22" at bounding box center [754, 294] width 9 height 11
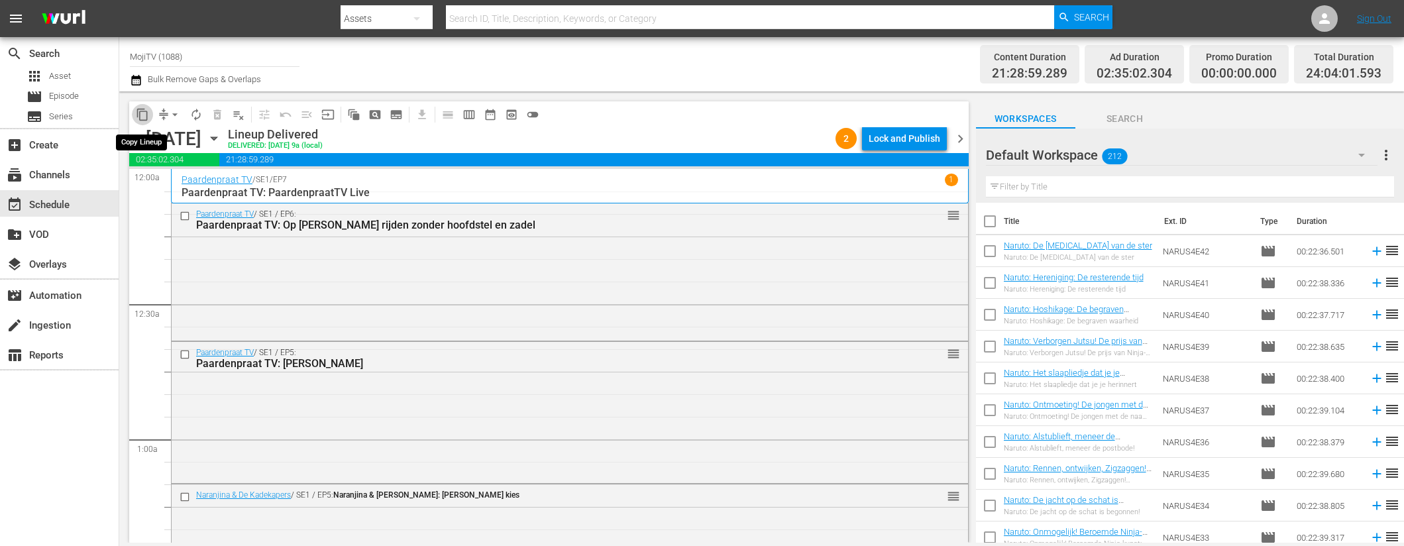
click at [146, 117] on span "content_copy" at bounding box center [142, 114] width 13 height 13
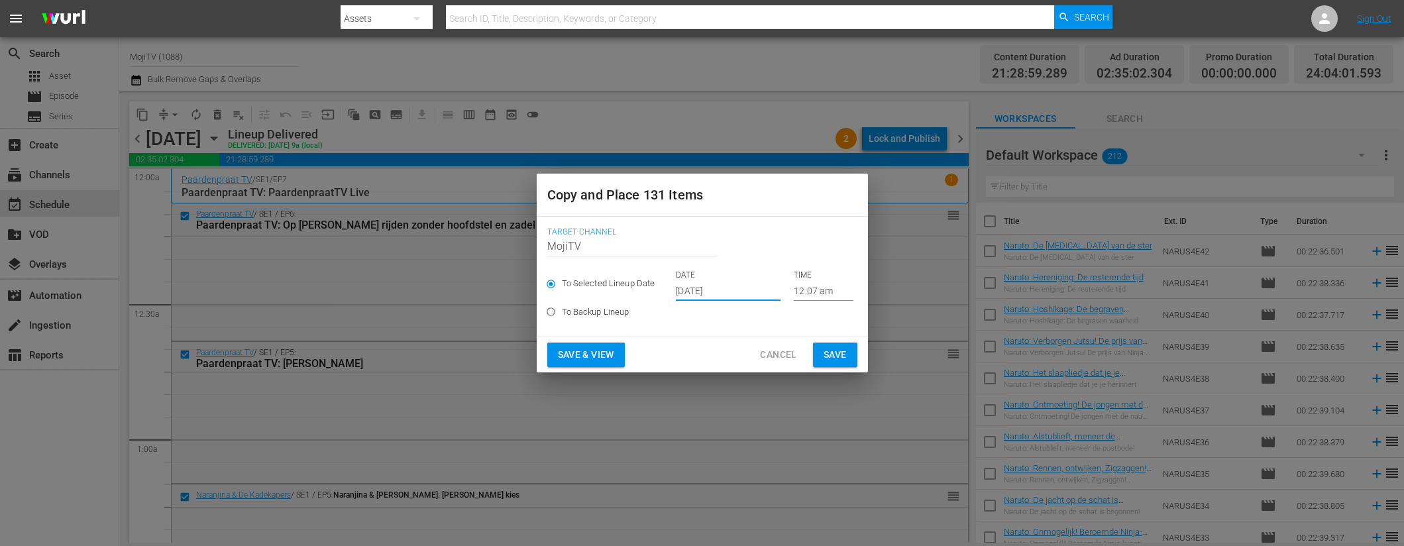
click at [744, 288] on input "[DATE]" at bounding box center [728, 291] width 105 height 20
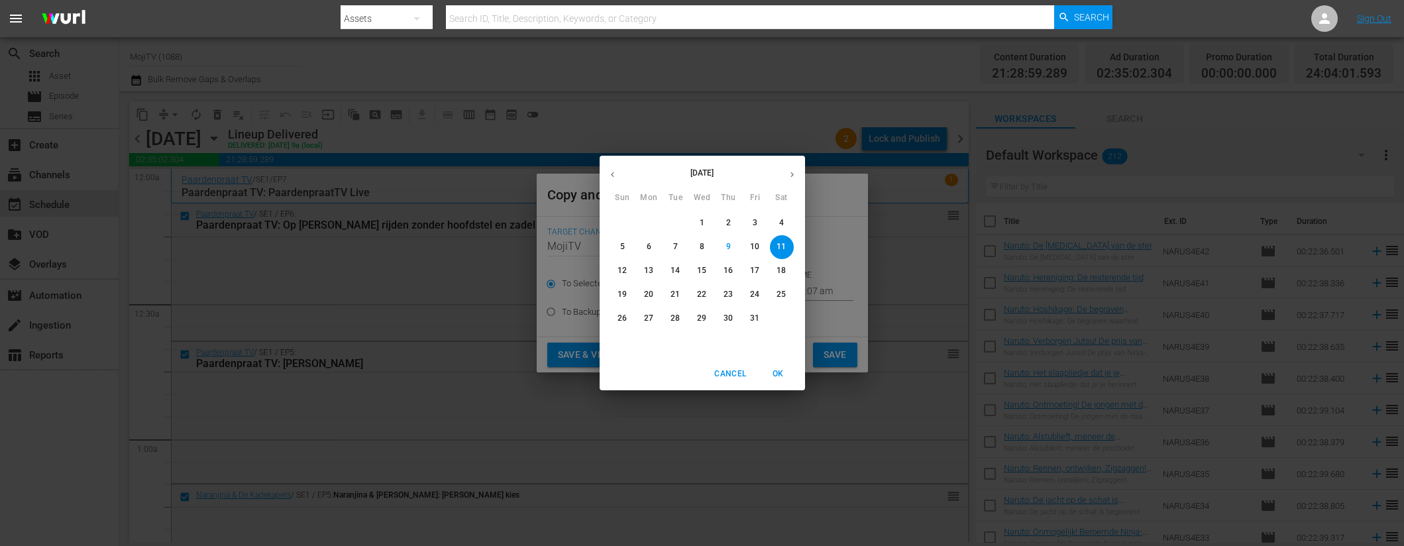
click at [794, 173] on icon "button" at bounding box center [792, 175] width 10 height 10
click at [778, 292] on p "22" at bounding box center [781, 294] width 9 height 11
type input "[DATE]"
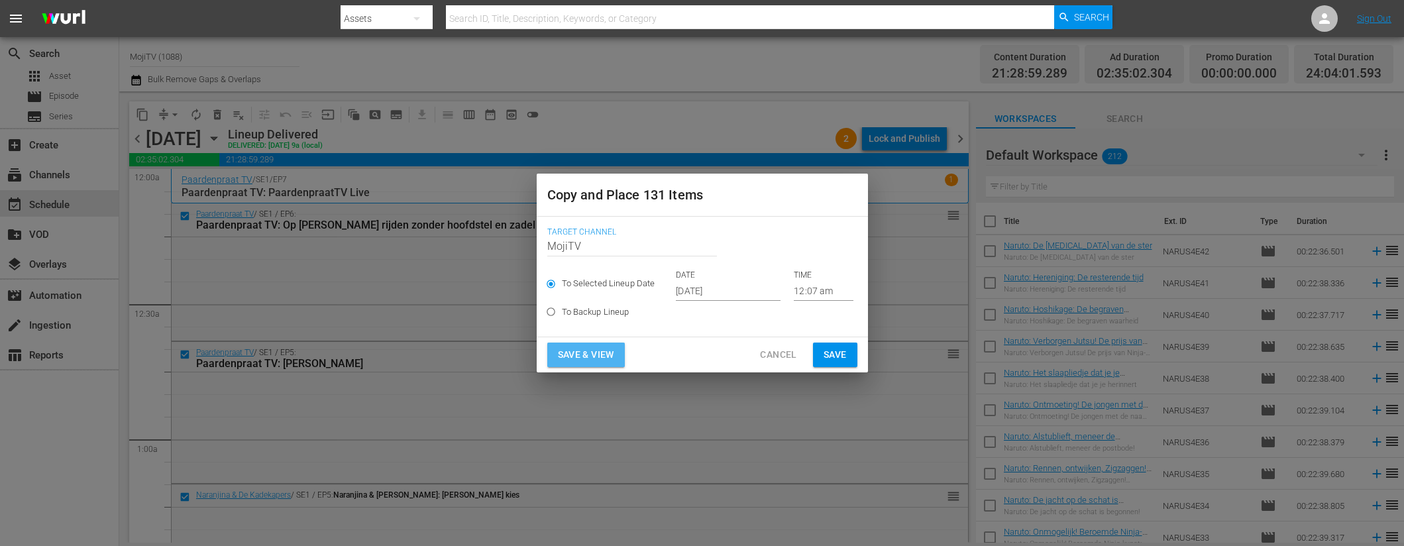
click at [585, 353] on span "Save & View" at bounding box center [586, 355] width 56 height 17
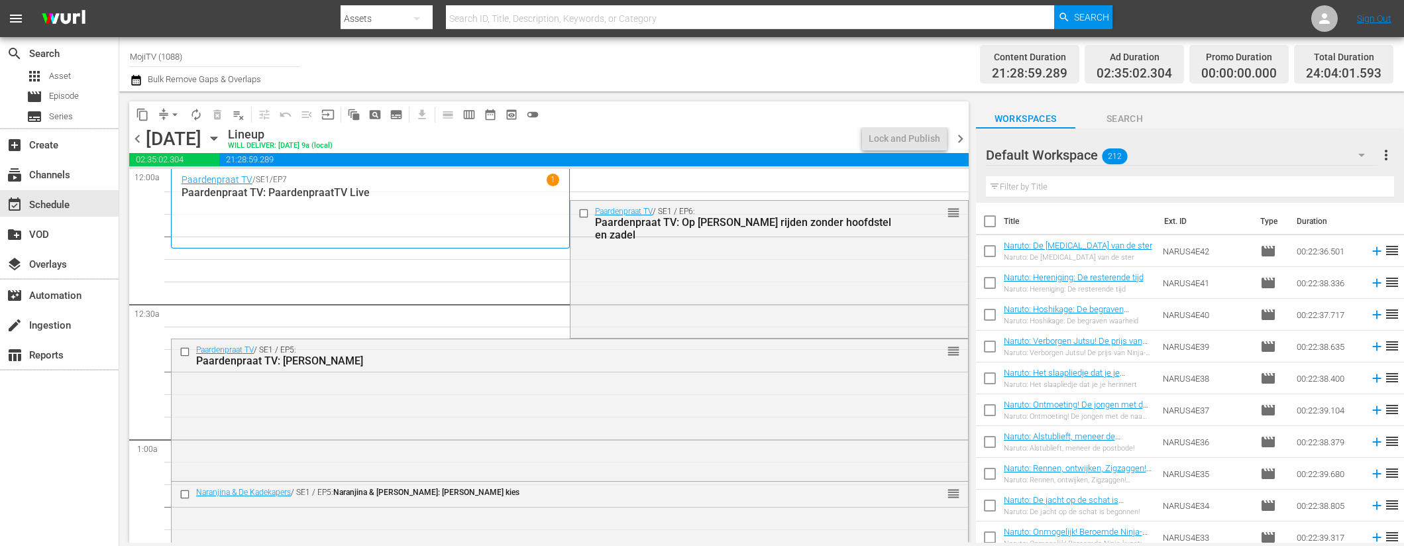
click at [164, 116] on button "arrow_drop_down" at bounding box center [174, 114] width 21 height 21
click at [176, 187] on li "Align to End of Previous Day" at bounding box center [175, 185] width 139 height 22
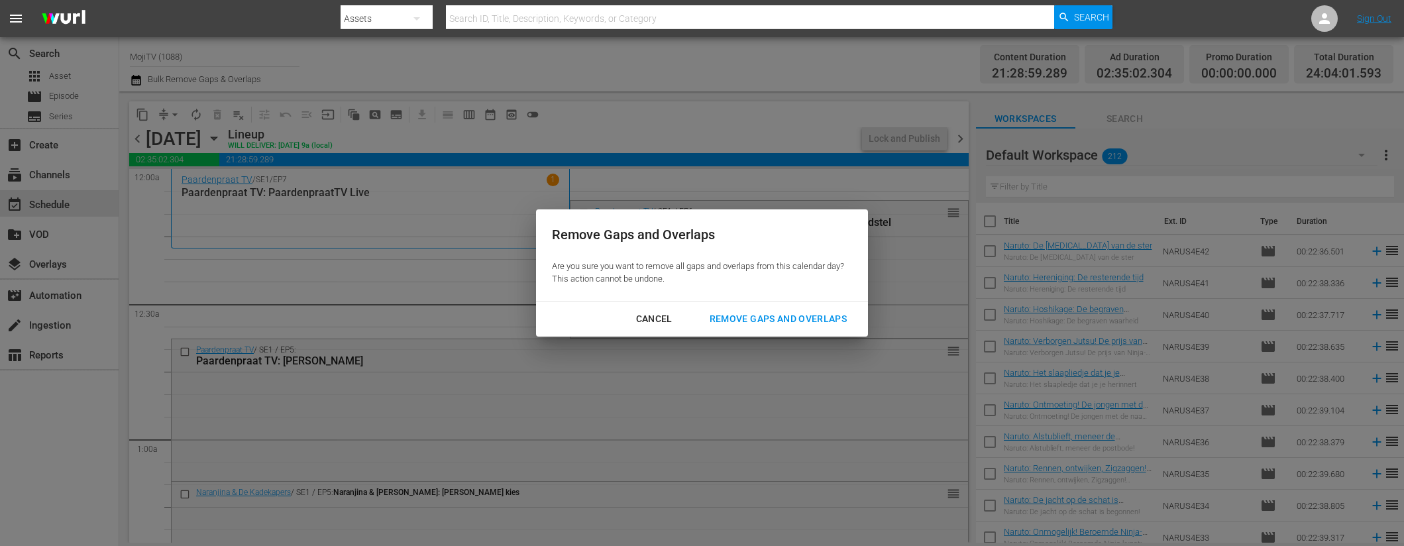
drag, startPoint x: 718, startPoint y: 319, endPoint x: 222, endPoint y: 20, distance: 579.8
click at [718, 319] on div "Remove Gaps and Overlaps" at bounding box center [778, 319] width 158 height 17
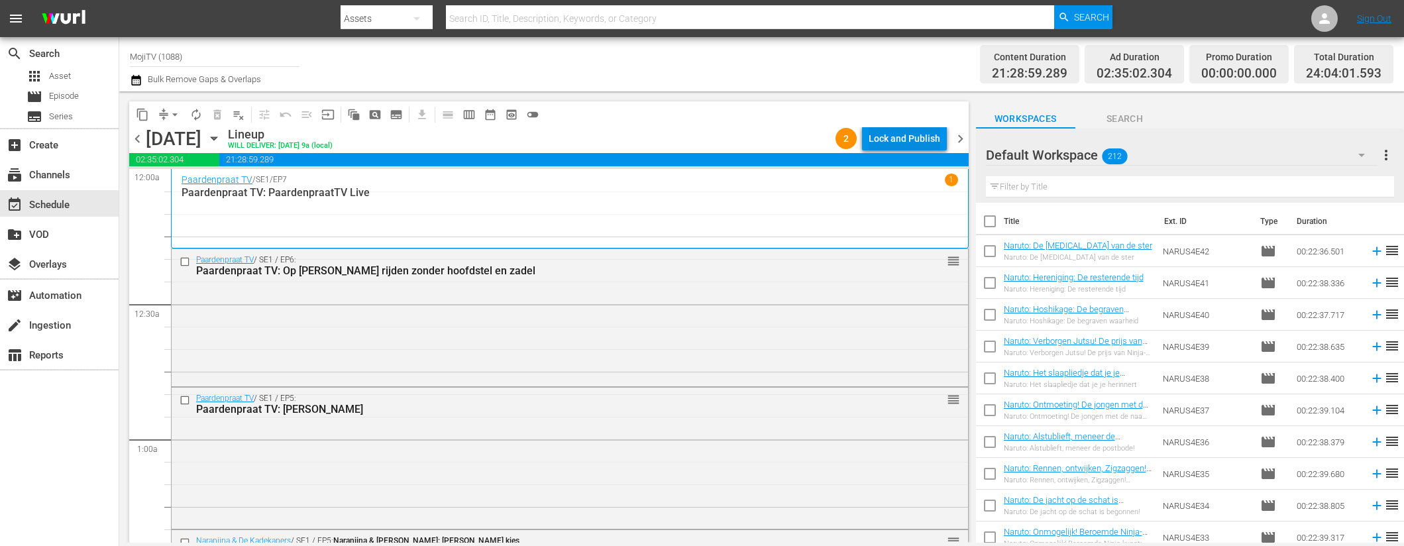
click at [927, 138] on div "Lock and Publish" at bounding box center [905, 139] width 72 height 24
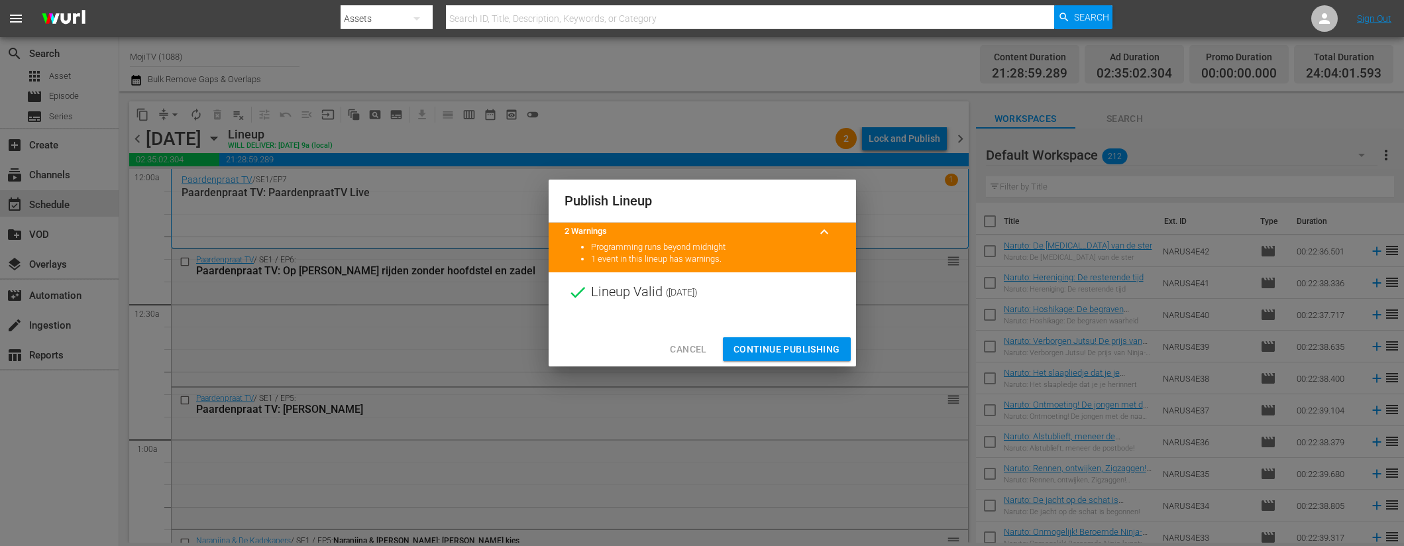
drag, startPoint x: 759, startPoint y: 336, endPoint x: 759, endPoint y: 347, distance: 10.6
click at [759, 336] on div "Cancel Continue Publishing" at bounding box center [703, 349] width 308 height 35
click at [759, 348] on span "Continue Publishing" at bounding box center [787, 349] width 107 height 17
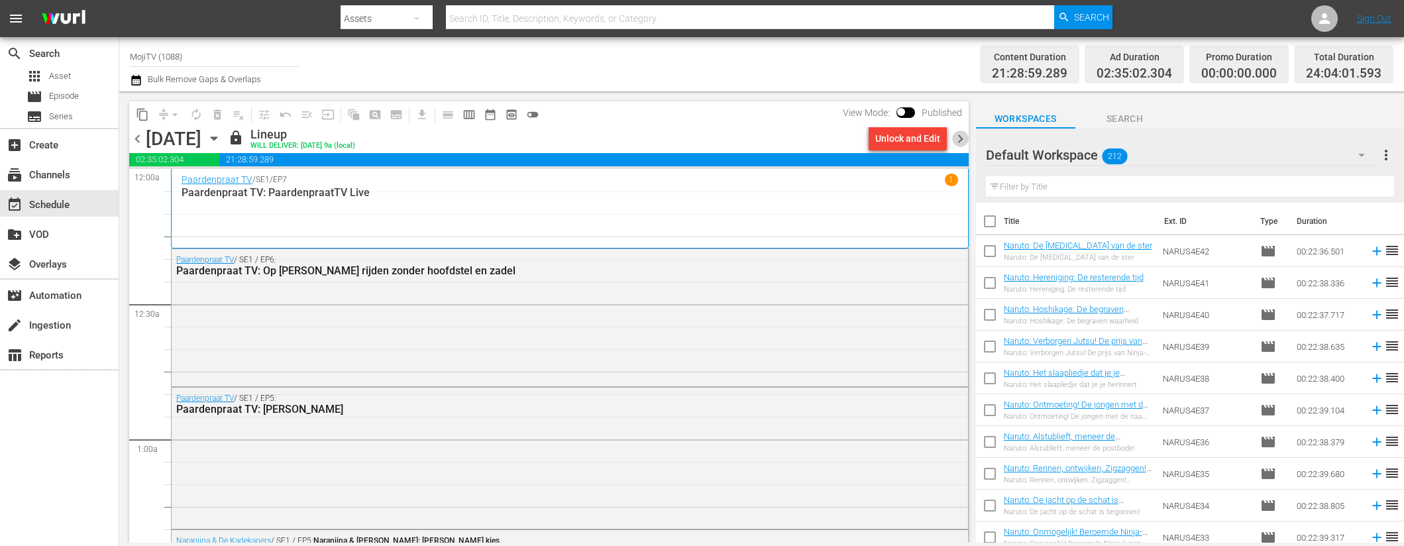
click at [964, 134] on span "chevron_right" at bounding box center [960, 139] width 17 height 17
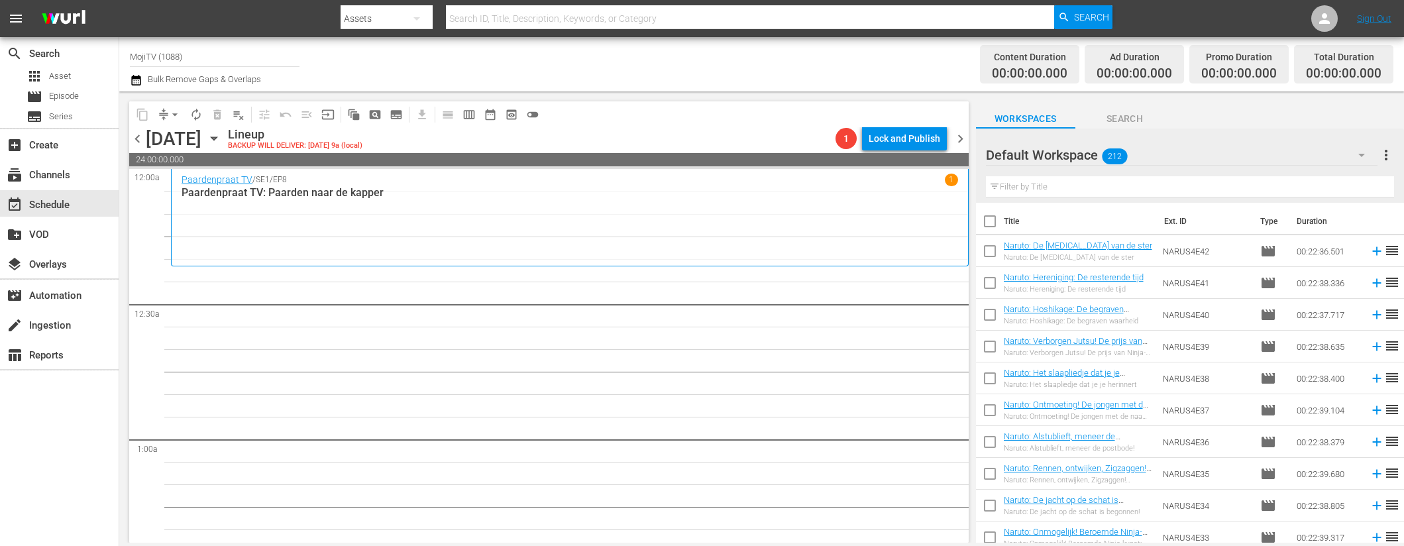
click at [217, 139] on icon "button" at bounding box center [214, 138] width 6 height 3
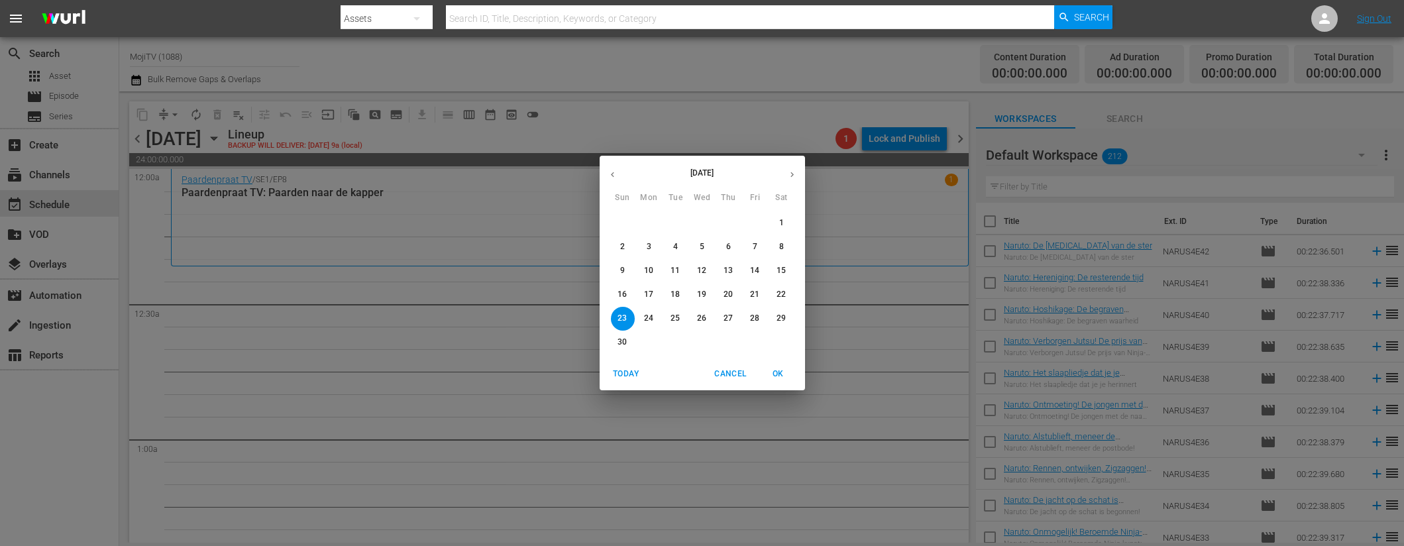
click at [614, 171] on icon "button" at bounding box center [613, 175] width 10 height 10
click at [614, 170] on icon "button" at bounding box center [613, 175] width 10 height 10
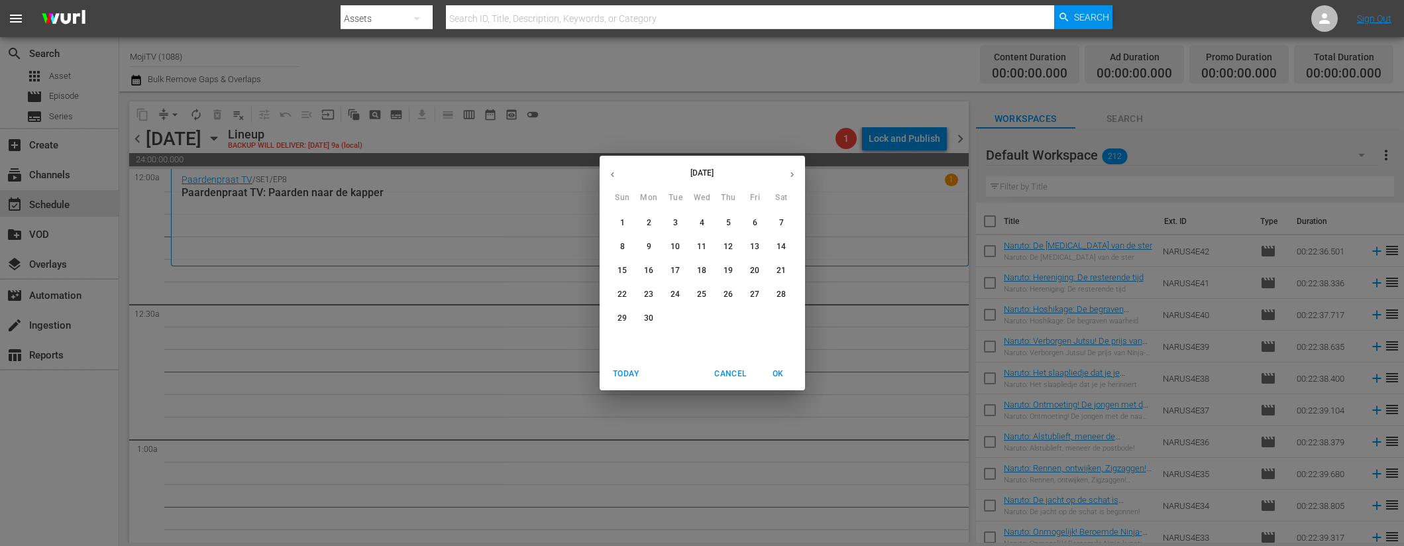
click at [618, 168] on button "button" at bounding box center [613, 175] width 26 height 26
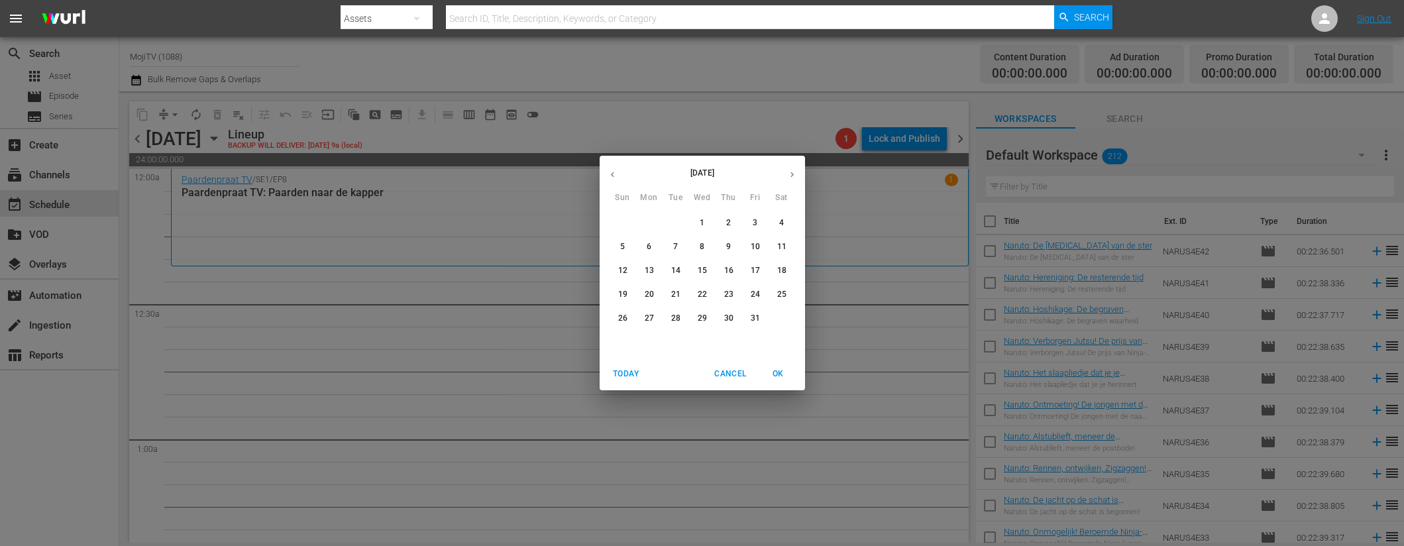
click at [618, 168] on button "button" at bounding box center [613, 175] width 26 height 26
click at [787, 171] on icon "button" at bounding box center [792, 175] width 10 height 10
click at [785, 296] on p "23" at bounding box center [781, 294] width 9 height 11
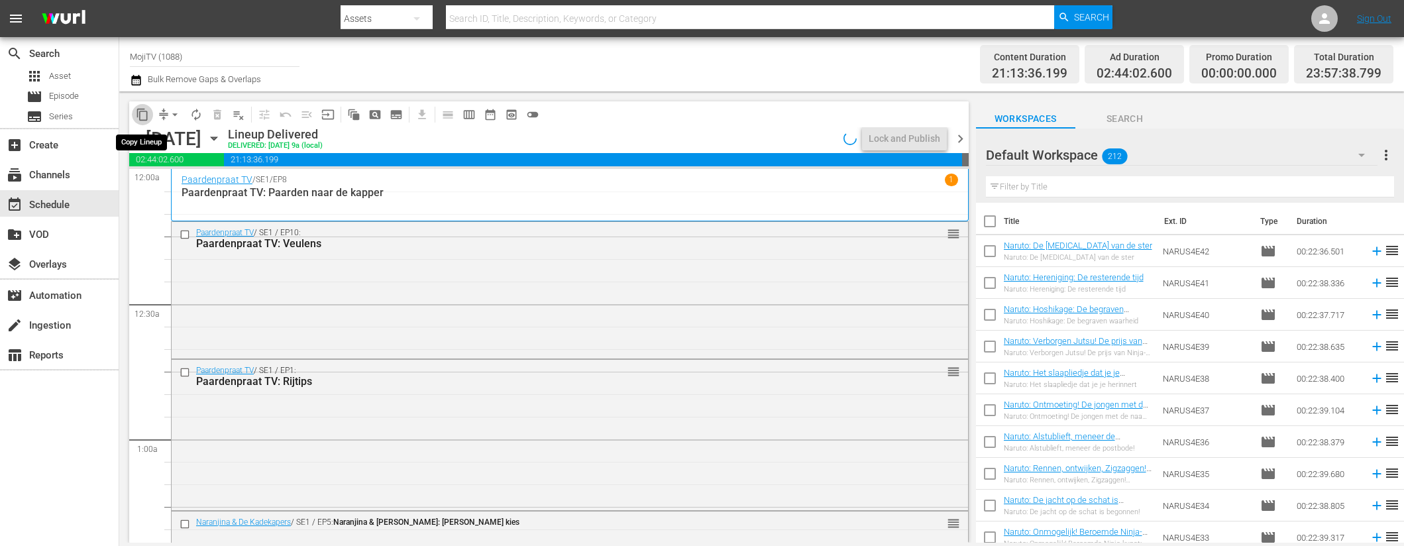
click at [144, 113] on span "content_copy" at bounding box center [142, 114] width 13 height 13
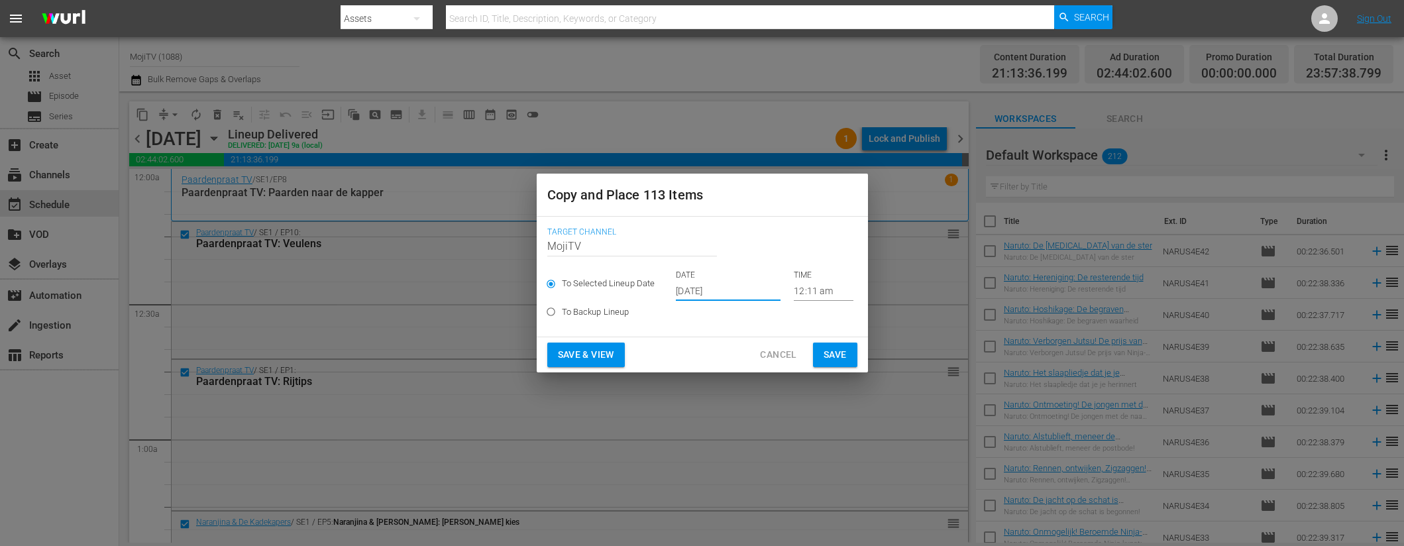
click at [753, 293] on input "[DATE]" at bounding box center [728, 291] width 105 height 20
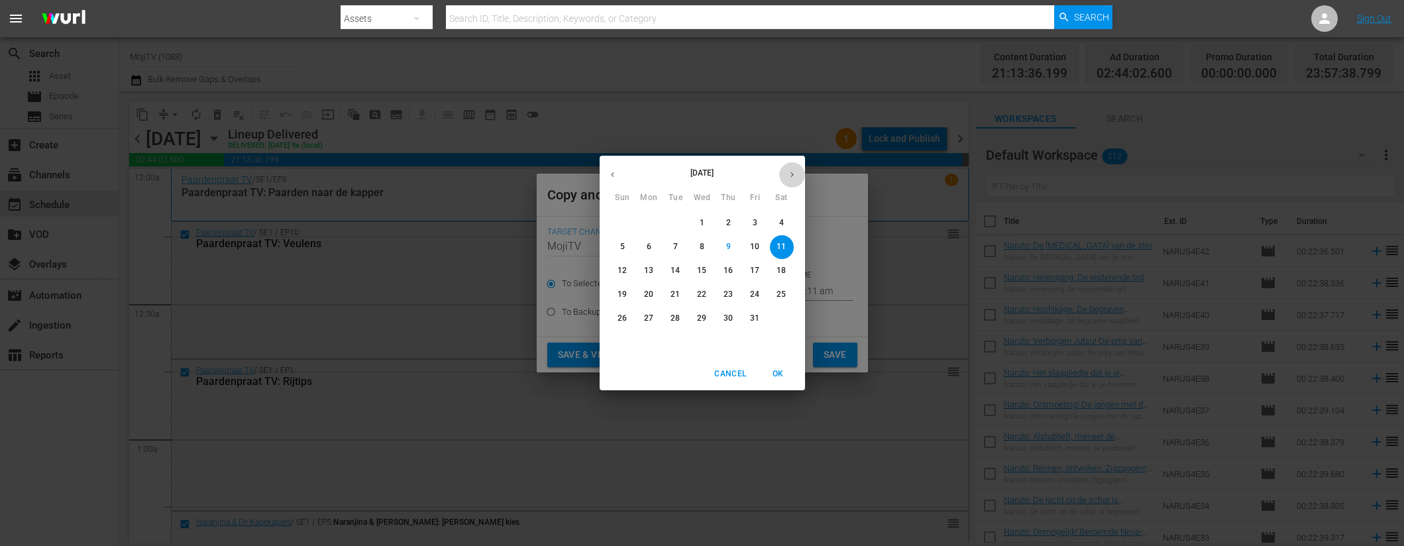
click at [790, 170] on icon "button" at bounding box center [792, 175] width 10 height 10
click at [627, 317] on span "23" at bounding box center [623, 318] width 24 height 11
type input "[DATE]"
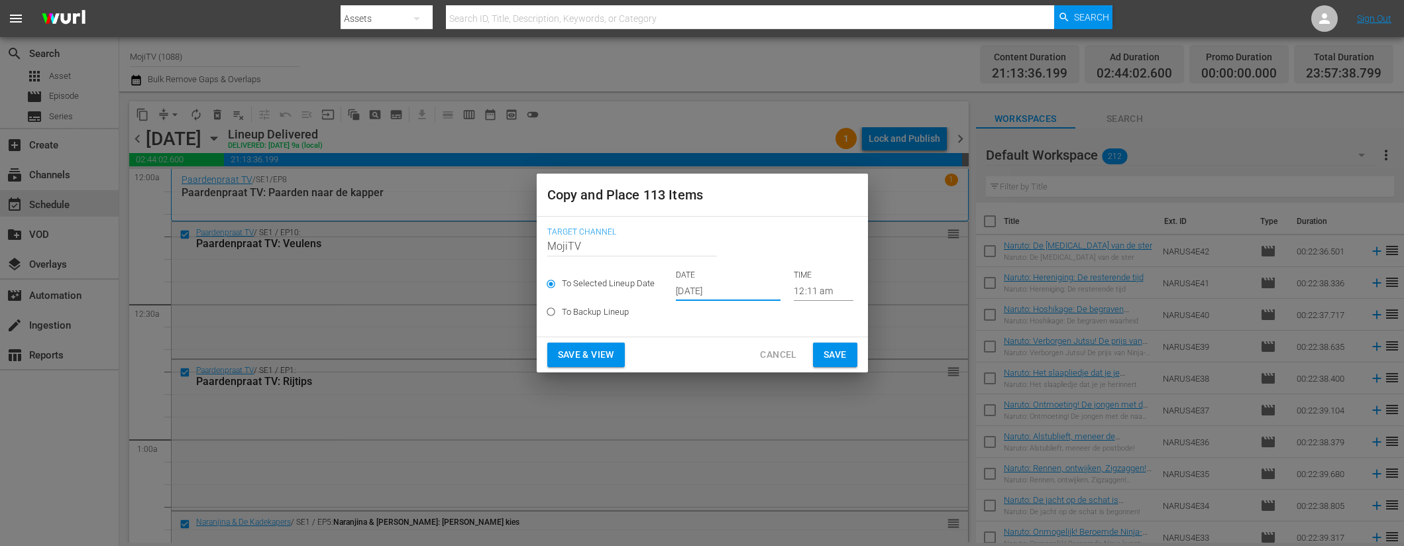
click at [614, 357] on span "Save & View" at bounding box center [586, 355] width 56 height 17
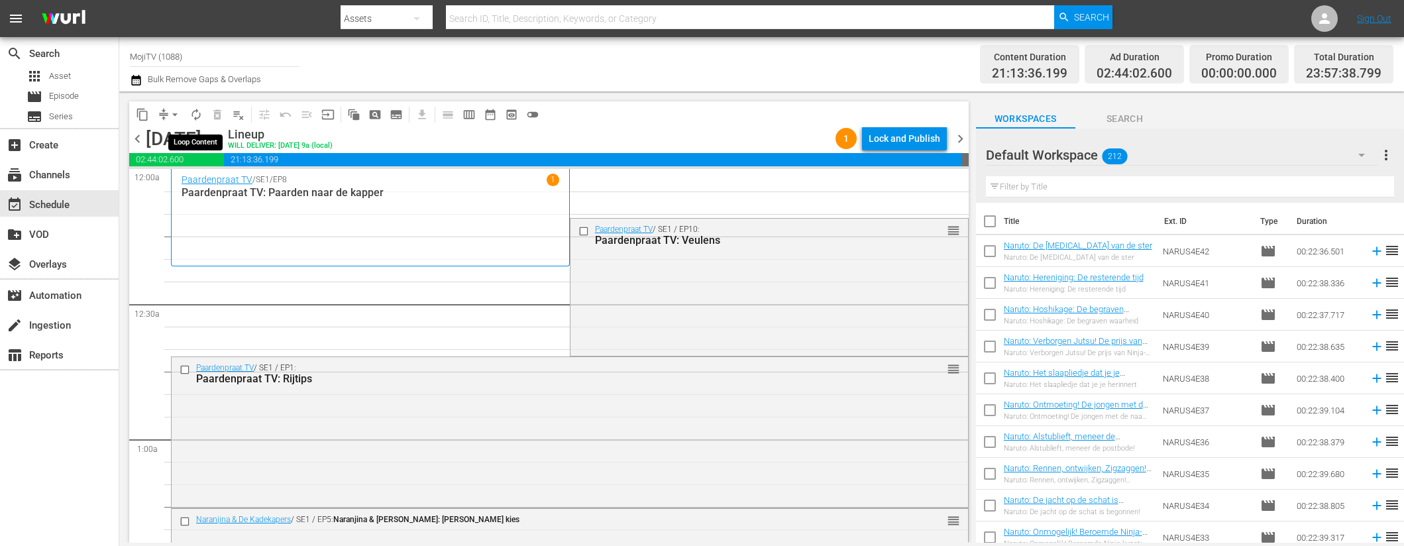
click at [175, 112] on span "arrow_drop_down" at bounding box center [174, 114] width 13 height 13
click at [181, 182] on li "Align to End of Previous Day" at bounding box center [175, 185] width 139 height 22
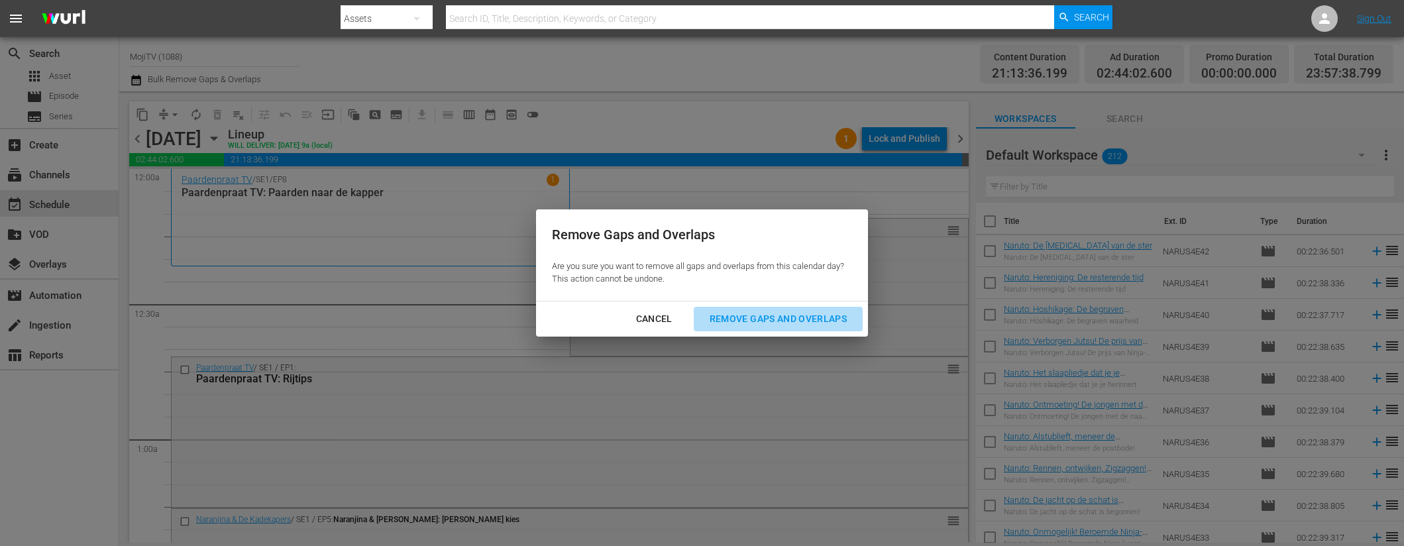
click at [765, 309] on button "Remove Gaps and Overlaps" at bounding box center [778, 319] width 169 height 25
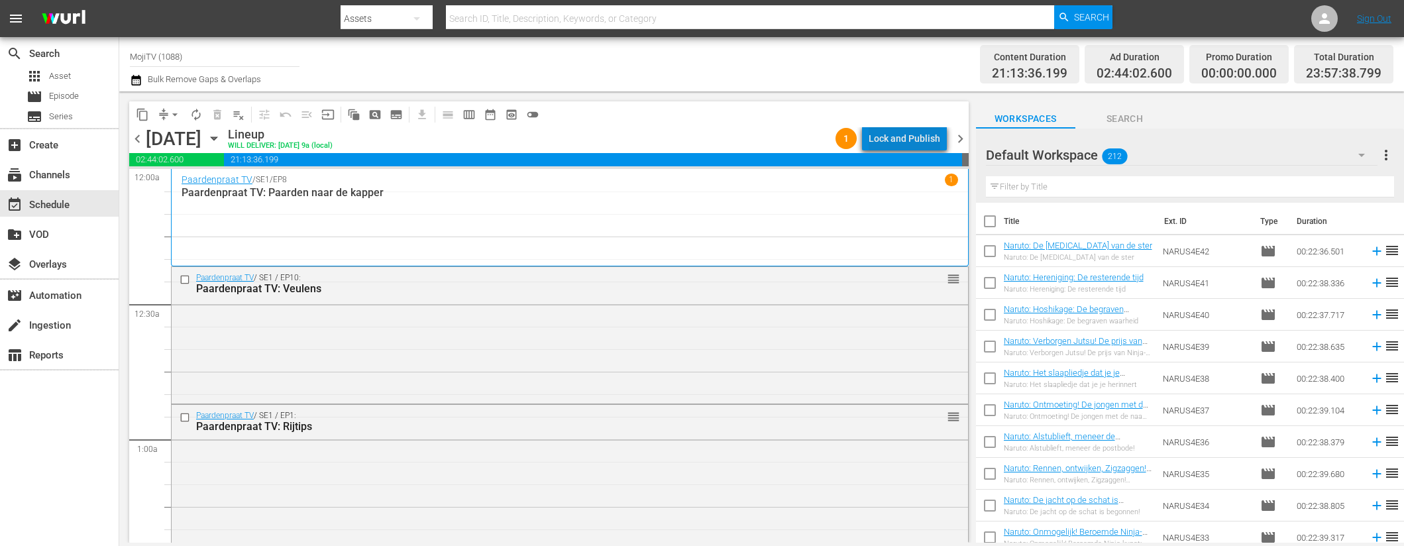
click at [926, 140] on div "Lock and Publish" at bounding box center [905, 139] width 72 height 24
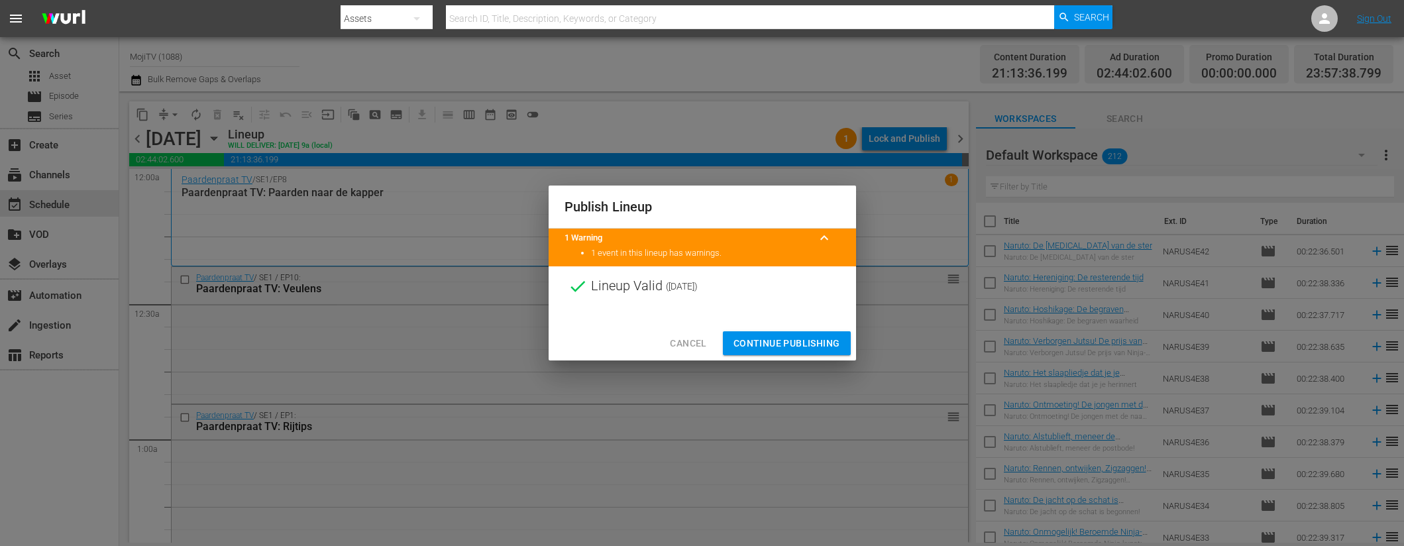
click at [781, 345] on span "Continue Publishing" at bounding box center [787, 343] width 107 height 17
